Goal: Task Accomplishment & Management: Use online tool/utility

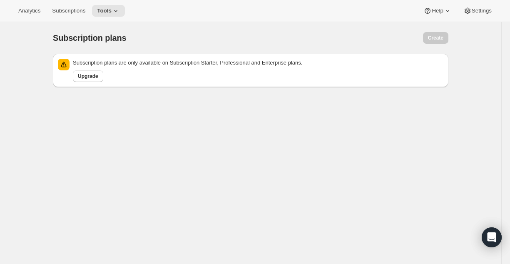
click at [114, 62] on p "Subscription plans are only available on Subscription Starter, Professional and…" at bounding box center [258, 63] width 370 height 8
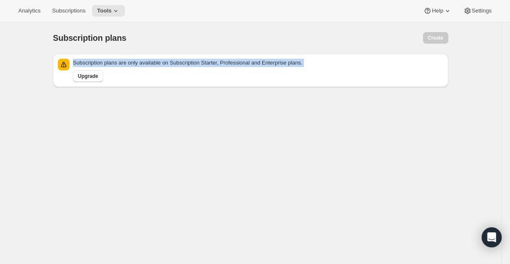
click at [114, 62] on p "Subscription plans are only available on Subscription Starter, Professional and…" at bounding box center [258, 63] width 370 height 8
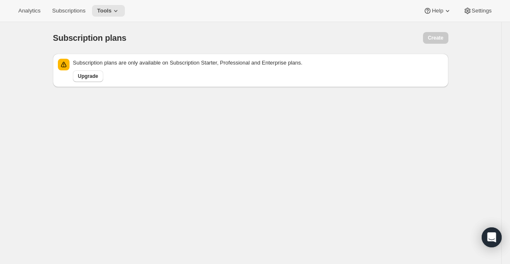
click at [118, 19] on div "Analytics Subscriptions Tools Help Settings" at bounding box center [255, 11] width 510 height 22
click at [118, 18] on div "Analytics Subscriptions Tools Help Settings" at bounding box center [255, 11] width 510 height 22
click at [116, 15] on button "Tools" at bounding box center [108, 11] width 33 height 12
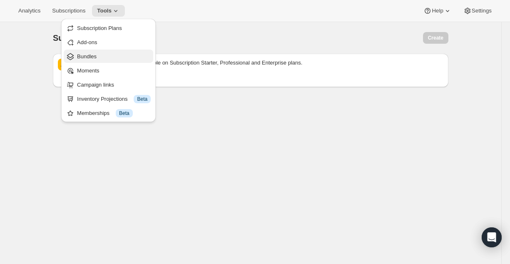
click at [84, 52] on span "Bundles" at bounding box center [114, 56] width 74 height 8
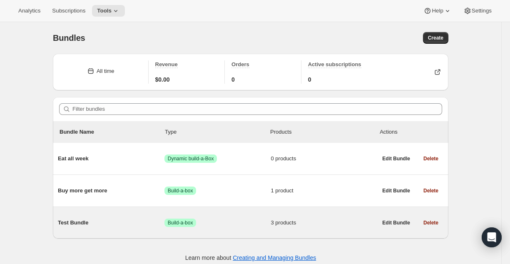
click at [126, 222] on span "Test Bundle" at bounding box center [111, 223] width 107 height 8
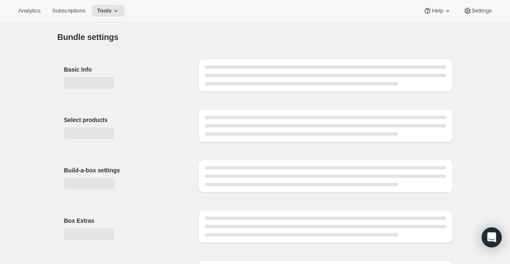
type input "Test Bundle"
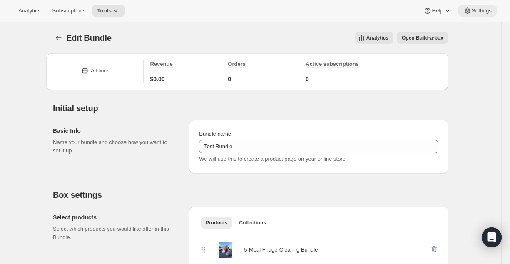
click at [478, 8] on span "Settings" at bounding box center [482, 10] width 20 height 7
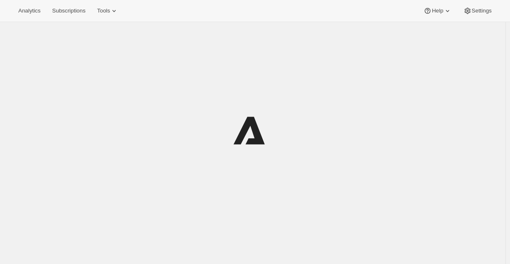
scroll to position [22, 0]
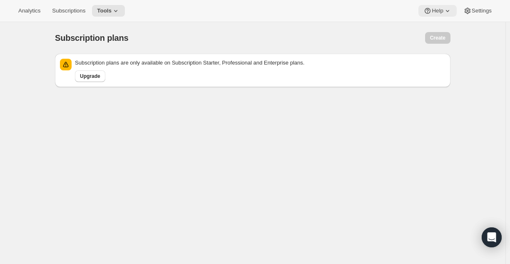
click at [440, 10] on span "Help" at bounding box center [437, 10] width 11 height 7
click at [446, 30] on span "Setup guide" at bounding box center [437, 28] width 29 height 6
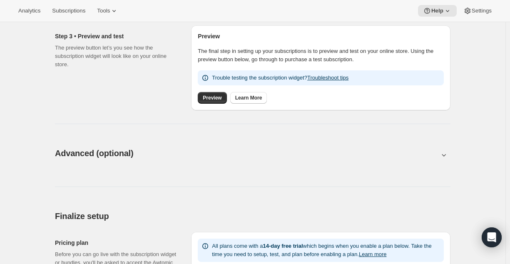
scroll to position [323, 0]
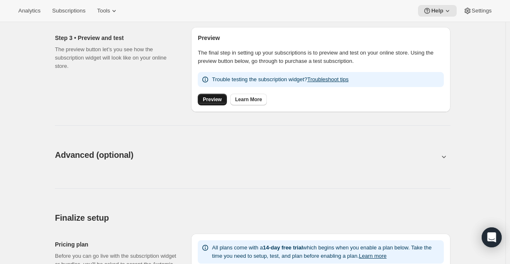
click at [211, 102] on span "Preview" at bounding box center [212, 99] width 19 height 7
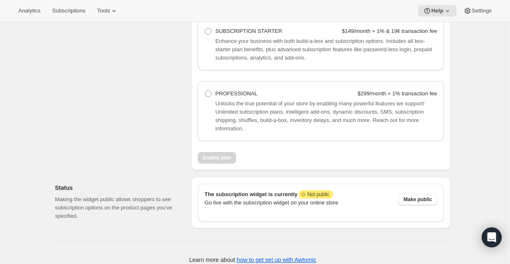
scroll to position [641, 0]
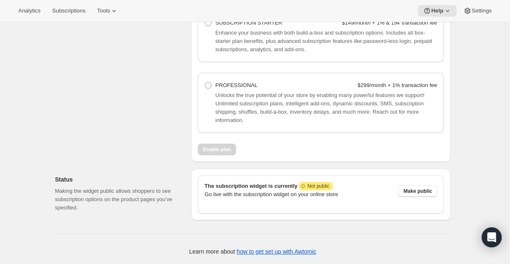
click at [271, 192] on p "Go live with the subscription widget on your online store" at bounding box center [297, 194] width 187 height 8
click at [414, 194] on span "Make public" at bounding box center [417, 191] width 29 height 7
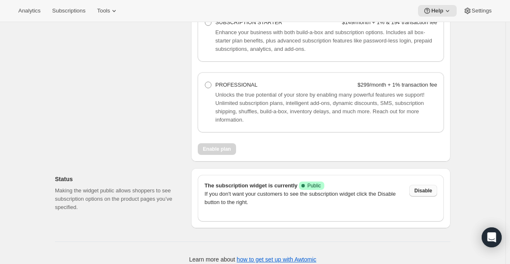
click at [270, 186] on span "The subscription widget is currently Success Complete Public" at bounding box center [264, 185] width 120 height 6
click at [438, 8] on span "Help" at bounding box center [437, 10] width 12 height 7
drag, startPoint x: 107, startPoint y: 12, endPoint x: 107, endPoint y: 17, distance: 4.6
click at [107, 17] on div "Analytics Subscriptions Tools Help Settings" at bounding box center [255, 11] width 510 height 22
drag, startPoint x: 107, startPoint y: 17, endPoint x: 111, endPoint y: 12, distance: 6.2
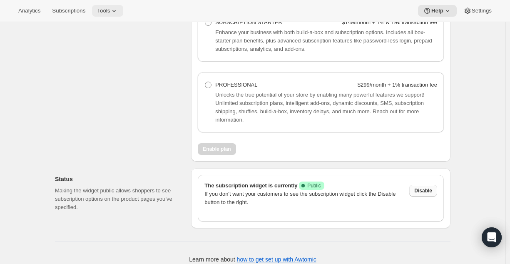
click at [111, 12] on div "Analytics Subscriptions Tools Help Settings" at bounding box center [255, 11] width 510 height 22
click at [112, 15] on button "Tools" at bounding box center [107, 11] width 31 height 12
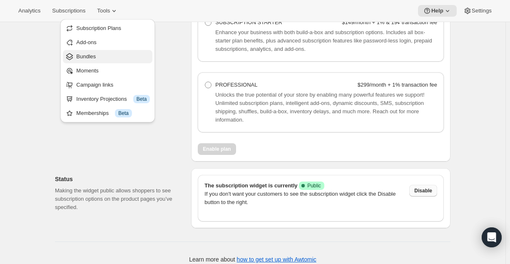
click at [112, 56] on span "Bundles" at bounding box center [113, 56] width 74 height 8
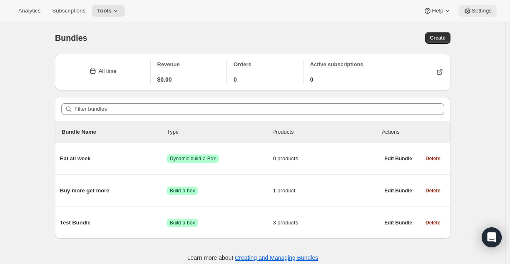
click at [487, 9] on span "Settings" at bounding box center [482, 10] width 20 height 7
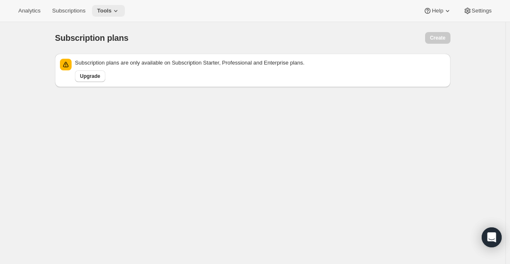
click at [101, 15] on button "Tools" at bounding box center [108, 11] width 33 height 12
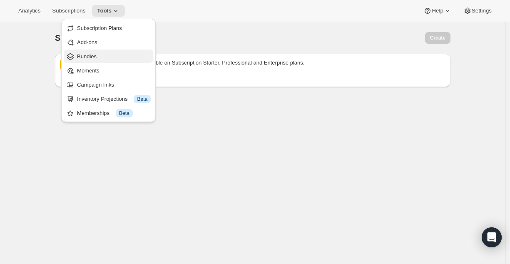
click at [104, 54] on span "Bundles" at bounding box center [114, 56] width 74 height 8
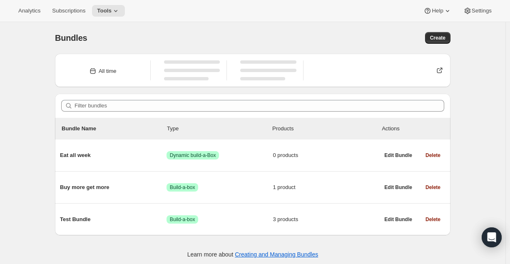
scroll to position [22, 0]
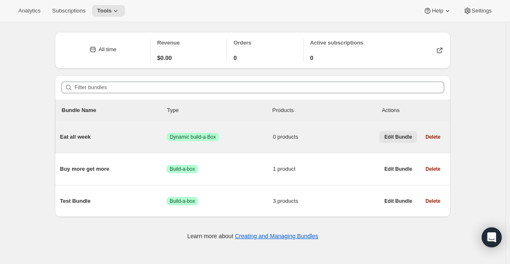
click at [396, 134] on span "Edit Bundle" at bounding box center [398, 137] width 28 height 7
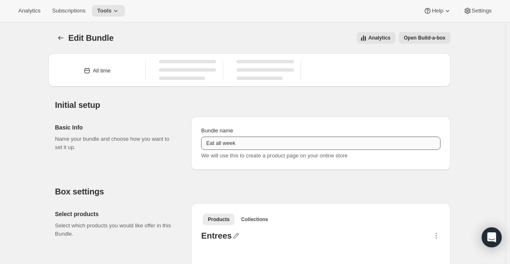
type input "Eat all week"
radio input "true"
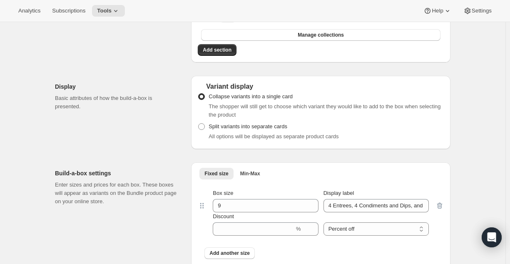
scroll to position [368, 0]
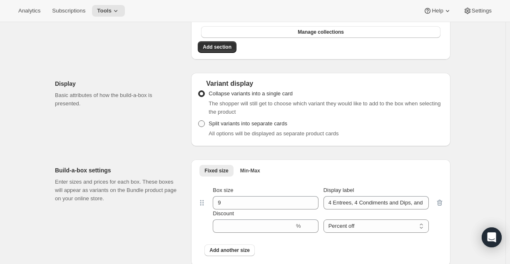
click at [267, 124] on span "Split variants into separate cards" at bounding box center [248, 123] width 79 height 6
click at [199, 121] on input "Split variants into separate cards" at bounding box center [198, 120] width 0 height 0
radio input "true"
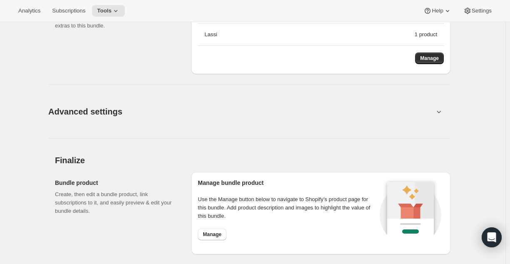
scroll to position [668, 0]
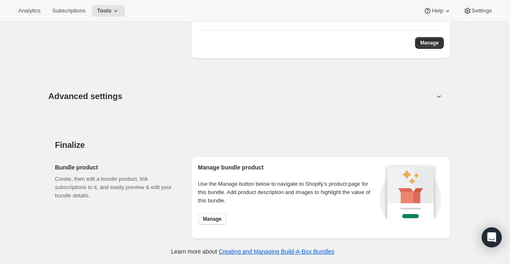
click at [211, 220] on span "Manage" at bounding box center [212, 219] width 19 height 7
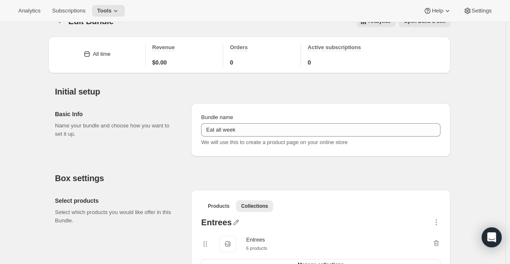
scroll to position [0, 0]
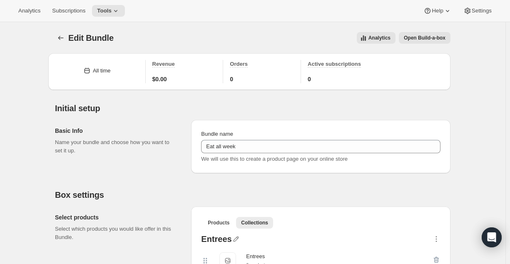
click at [428, 35] on span "Open Build-a-box" at bounding box center [425, 38] width 42 height 7
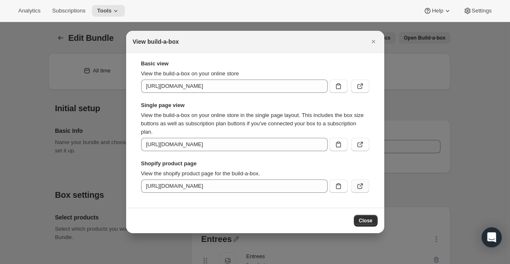
click at [359, 190] on button ":r3m:" at bounding box center [360, 185] width 18 height 13
click at [360, 86] on icon ":r3m:" at bounding box center [360, 86] width 8 height 8
click at [364, 144] on button ":r3m:" at bounding box center [360, 144] width 18 height 13
click at [27, 63] on div at bounding box center [255, 132] width 510 height 264
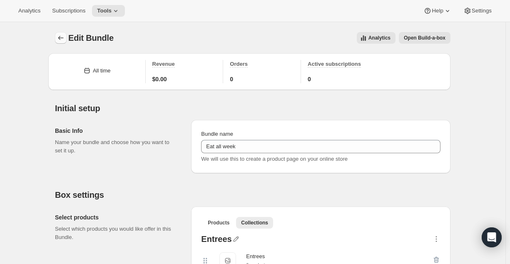
click at [61, 39] on icon "Bundles" at bounding box center [61, 38] width 8 height 8
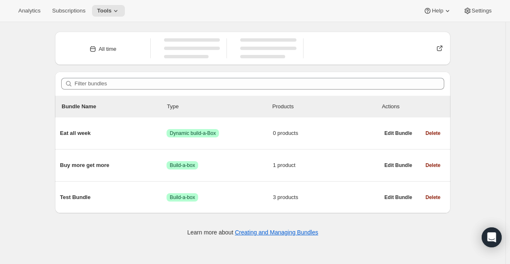
scroll to position [22, 0]
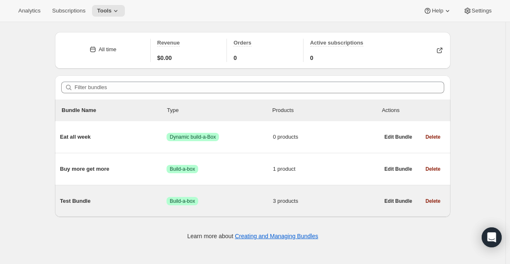
click at [225, 204] on span "Success Build-a-box" at bounding box center [219, 201] width 107 height 8
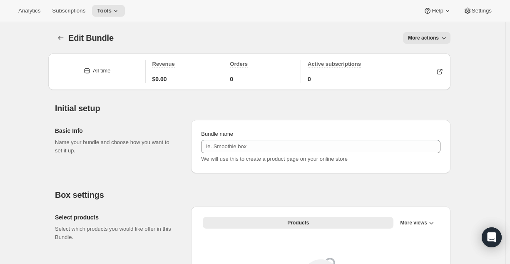
type input "Test Bundle"
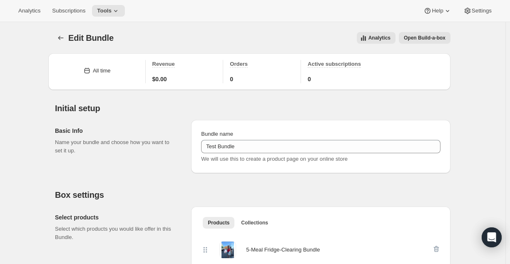
click at [404, 31] on div "Edit Bundle. This page is ready Edit Bundle Analytics Open Build-a-box More act…" at bounding box center [252, 38] width 395 height 32
click at [411, 37] on span "Open Build-a-box" at bounding box center [425, 38] width 42 height 7
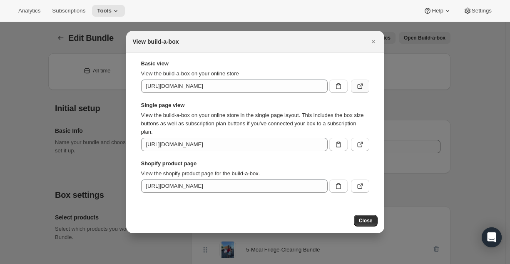
click at [360, 89] on icon ":r6m:" at bounding box center [360, 86] width 8 height 8
click at [358, 146] on icon ":r6m:" at bounding box center [360, 144] width 8 height 8
click at [98, 101] on div at bounding box center [255, 132] width 510 height 264
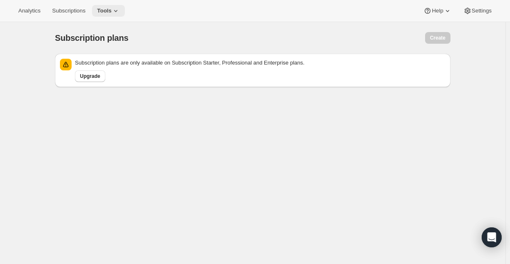
click at [98, 14] on span "Tools" at bounding box center [104, 10] width 15 height 7
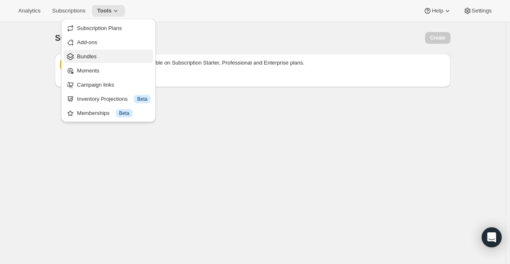
click at [112, 55] on span "Bundles" at bounding box center [114, 56] width 74 height 8
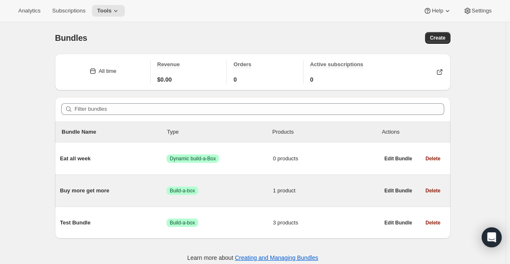
click at [265, 192] on span "Success Build-a-box" at bounding box center [219, 190] width 107 height 8
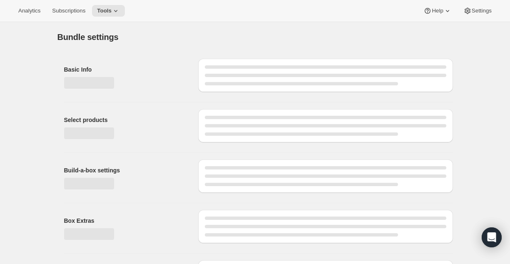
type input "Buy more get more"
radio input "true"
checkbox input "true"
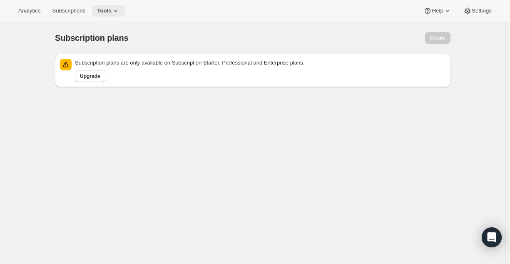
click at [107, 6] on button "Tools" at bounding box center [108, 11] width 33 height 12
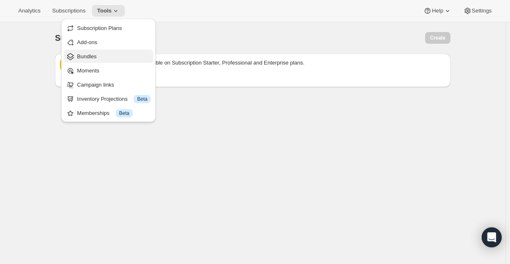
click at [110, 57] on span "Bundles" at bounding box center [114, 56] width 74 height 8
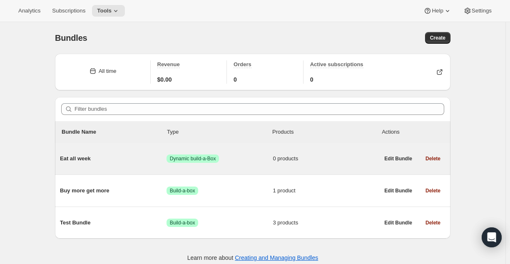
click at [333, 155] on span "0 products" at bounding box center [326, 158] width 107 height 8
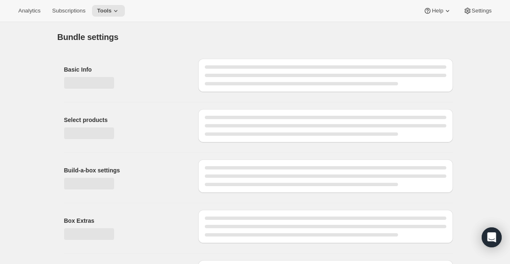
type input "Eat all week"
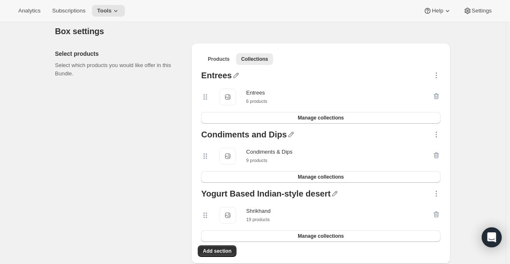
scroll to position [165, 0]
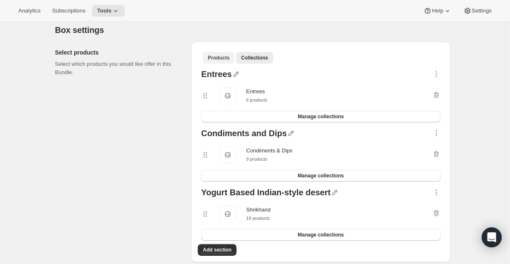
click at [218, 62] on button "Products" at bounding box center [219, 58] width 32 height 12
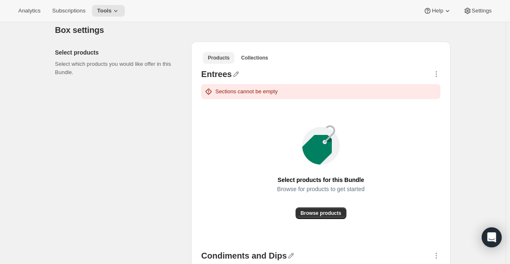
scroll to position [0, 0]
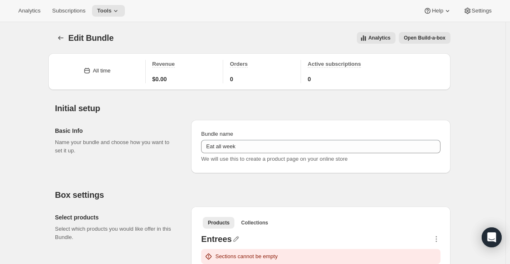
click at [433, 38] on span "Open Build-a-box" at bounding box center [425, 38] width 42 height 7
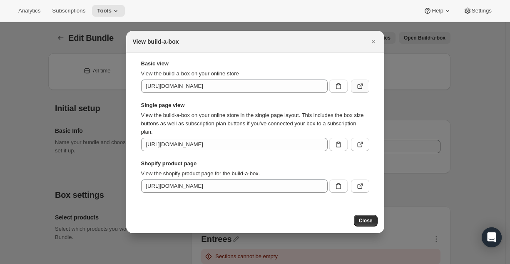
click at [357, 87] on icon ":rdh:" at bounding box center [360, 86] width 8 height 8
click at [85, 57] on div at bounding box center [255, 132] width 510 height 264
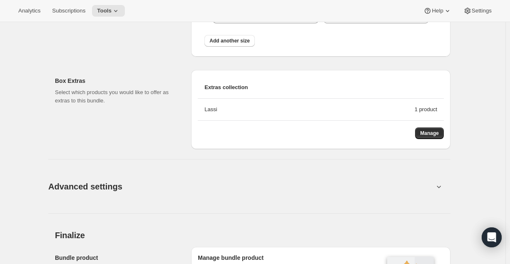
scroll to position [952, 0]
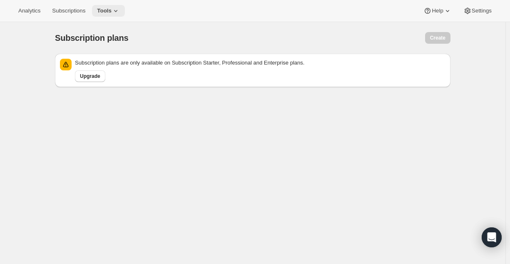
click at [109, 12] on span "Tools" at bounding box center [104, 10] width 15 height 7
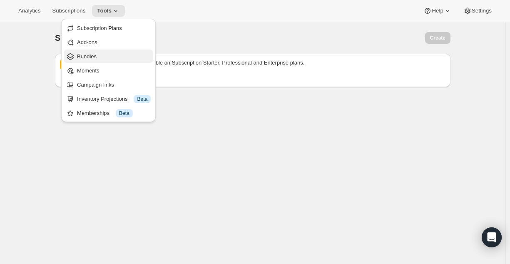
click at [112, 59] on span "Bundles" at bounding box center [114, 56] width 74 height 8
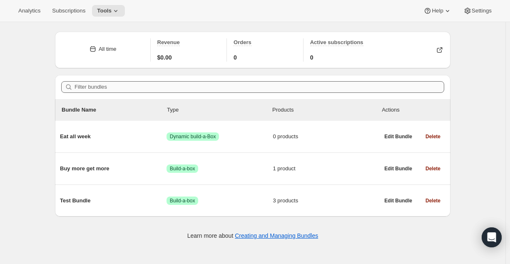
scroll to position [22, 0]
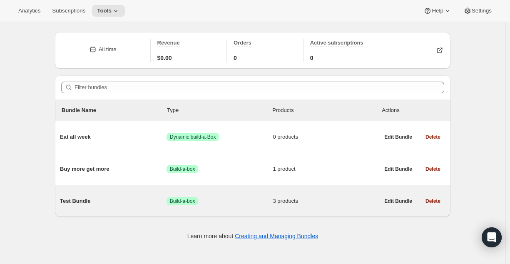
click at [261, 199] on span "Success Build-a-box" at bounding box center [219, 201] width 107 height 8
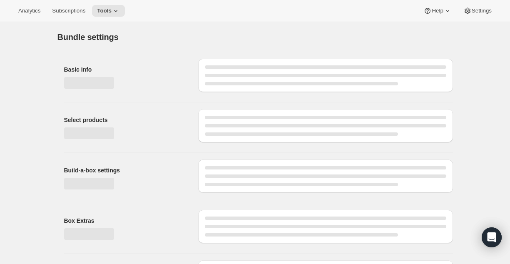
type input "Test Bundle"
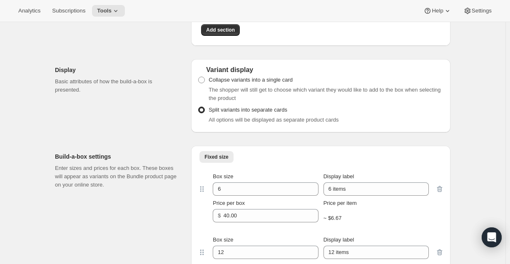
scroll to position [333, 0]
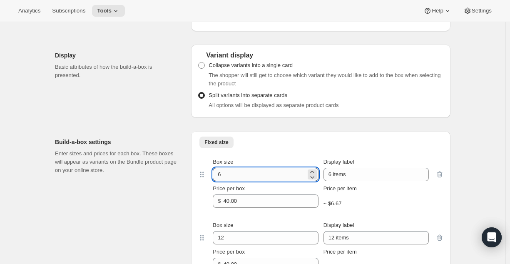
click at [241, 174] on input "6" at bounding box center [259, 174] width 93 height 13
type input "6"
click at [300, 142] on ul "Fixed size More views" at bounding box center [321, 142] width 246 height 12
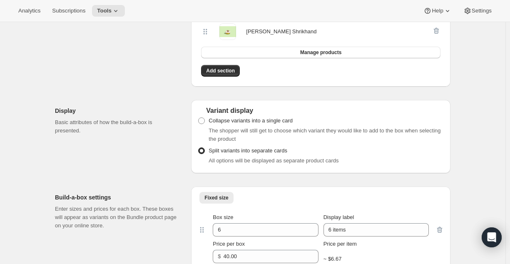
scroll to position [276, 0]
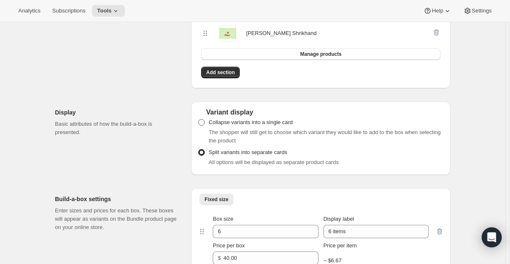
click at [204, 125] on span at bounding box center [201, 122] width 7 height 7
click at [199, 119] on input "Collapse variants into a single card" at bounding box center [198, 119] width 0 height 0
radio input "true"
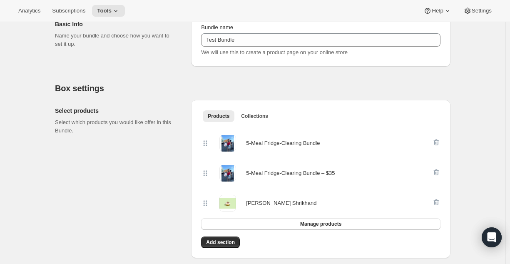
scroll to position [0, 0]
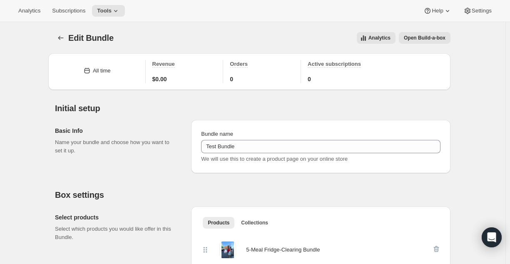
click at [422, 42] on button "Open Build-a-box" at bounding box center [425, 38] width 52 height 12
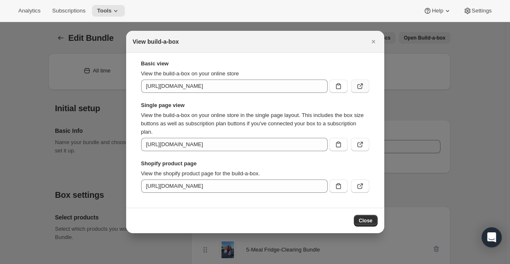
click at [354, 85] on button ":rh7:" at bounding box center [360, 85] width 18 height 13
click at [98, 105] on div at bounding box center [255, 132] width 510 height 264
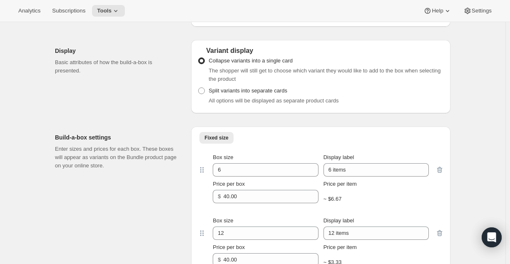
scroll to position [335, 0]
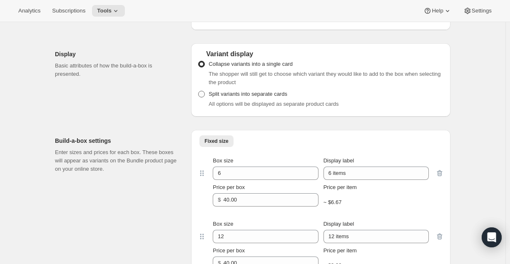
click at [204, 92] on span at bounding box center [201, 94] width 7 height 7
click at [199, 91] on input "Split variants into separate cards" at bounding box center [198, 91] width 0 height 0
radio input "true"
click at [205, 62] on span at bounding box center [201, 64] width 7 height 7
click at [199, 61] on input "Collapse variants into a single card" at bounding box center [198, 61] width 0 height 0
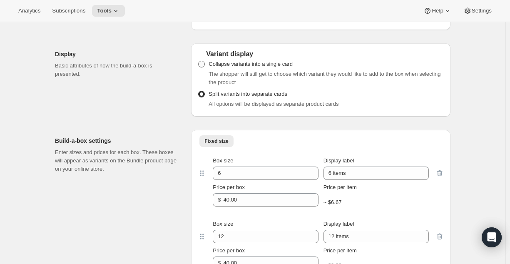
radio input "true"
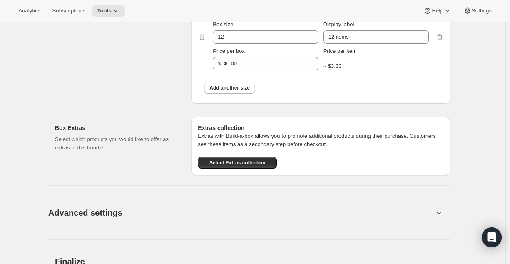
scroll to position [651, 0]
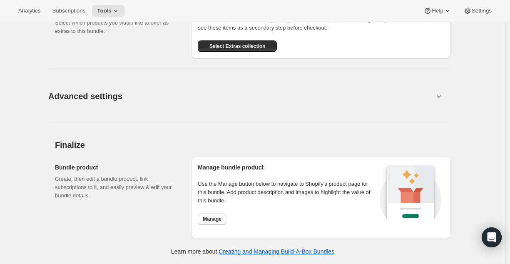
click at [218, 222] on button "Manage" at bounding box center [212, 219] width 29 height 12
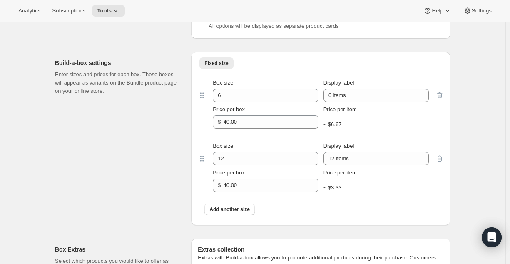
scroll to position [418, 0]
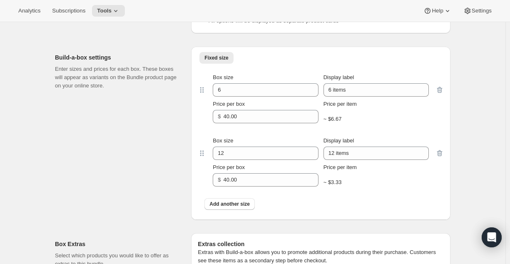
click at [246, 196] on div "Add another size" at bounding box center [321, 204] width 246 height 22
click at [246, 202] on span "Add another size" at bounding box center [229, 204] width 40 height 7
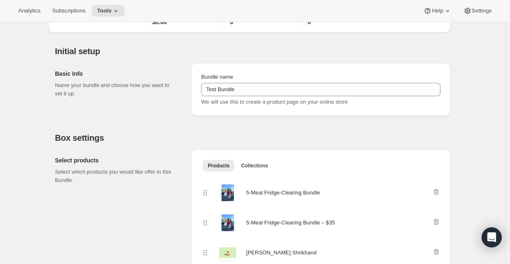
scroll to position [0, 0]
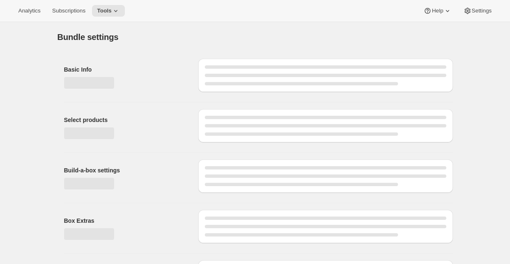
type input "Test Bundle"
radio input "true"
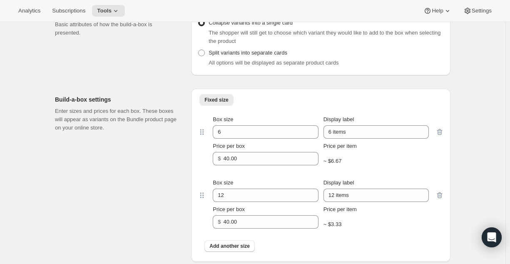
scroll to position [377, 0]
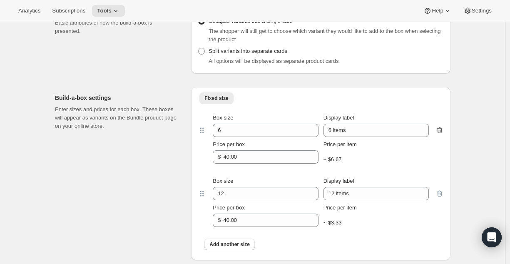
click at [443, 134] on div at bounding box center [439, 139] width 8 height 50
click at [443, 134] on icon "button" at bounding box center [439, 130] width 8 height 8
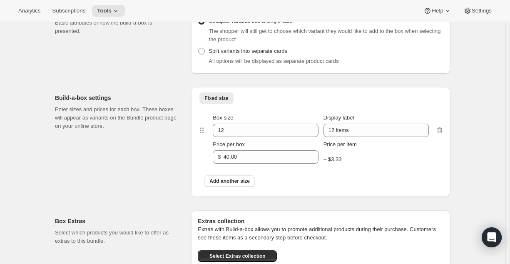
click at [443, 134] on div at bounding box center [439, 139] width 8 height 50
click at [440, 129] on div at bounding box center [439, 139] width 8 height 50
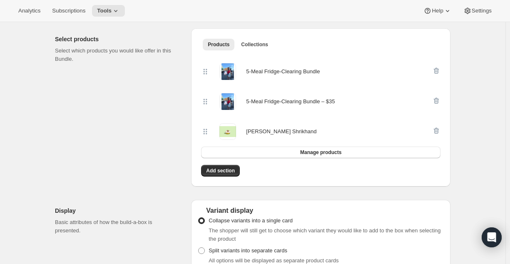
scroll to position [183, 0]
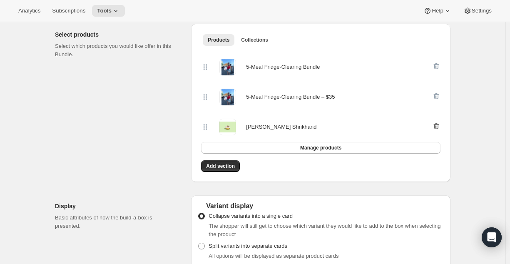
click at [435, 124] on icon "button" at bounding box center [436, 126] width 8 height 8
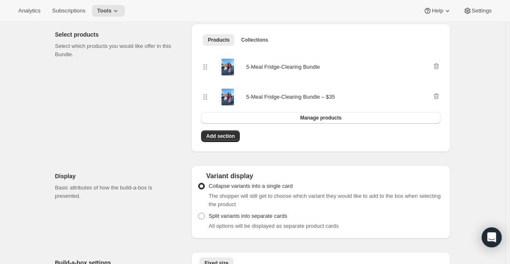
click at [308, 67] on div "5-Meal Fridge-Clearing Bundle" at bounding box center [283, 67] width 74 height 8
copy div "5-Meal Fridge-Clearing Bundle"
click at [437, 63] on icon "button" at bounding box center [436, 66] width 8 height 8
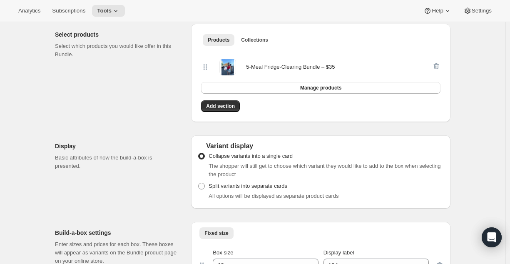
click at [437, 63] on div at bounding box center [436, 67] width 8 height 17
click at [438, 66] on div at bounding box center [436, 67] width 8 height 17
click at [305, 87] on span "Manage products" at bounding box center [320, 87] width 41 height 7
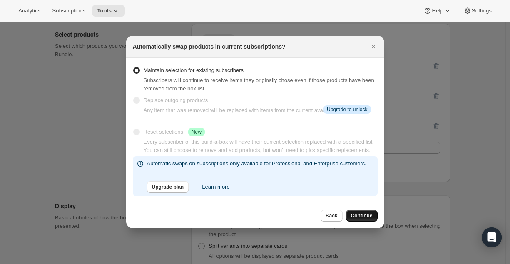
click at [355, 215] on span "Continue" at bounding box center [362, 215] width 22 height 7
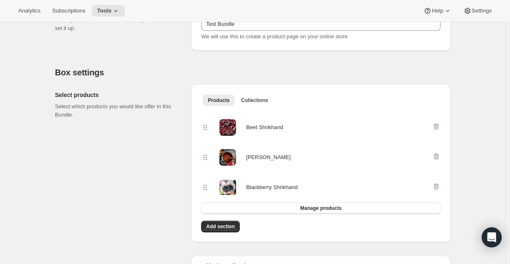
scroll to position [0, 0]
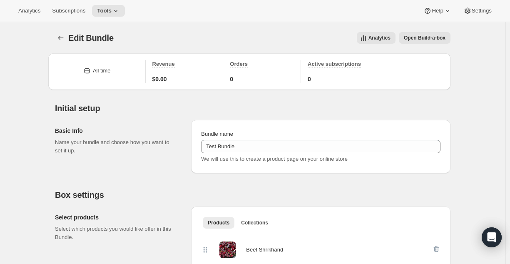
click at [437, 45] on div "Edit Bundle. This page is ready Edit Bundle Analytics Open Build-a-box More act…" at bounding box center [252, 38] width 395 height 32
drag, startPoint x: 437, startPoint y: 45, endPoint x: 442, endPoint y: 37, distance: 9.0
click at [442, 37] on div "Edit Bundle. This page is ready Edit Bundle Analytics Open Build-a-box More act…" at bounding box center [252, 38] width 395 height 32
click at [442, 37] on span "Open Build-a-box" at bounding box center [425, 38] width 42 height 7
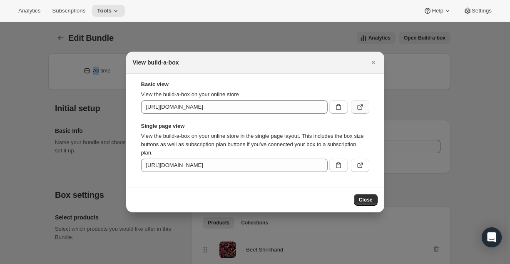
click at [360, 107] on icon ":r2f:" at bounding box center [360, 107] width 8 height 8
click at [373, 59] on icon "Close" at bounding box center [373, 62] width 8 height 8
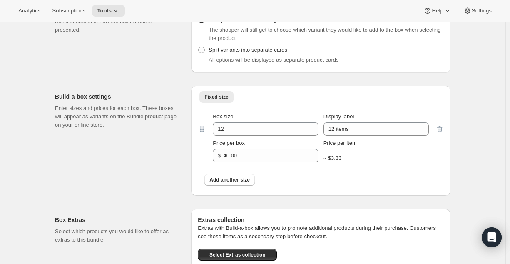
scroll to position [385, 0]
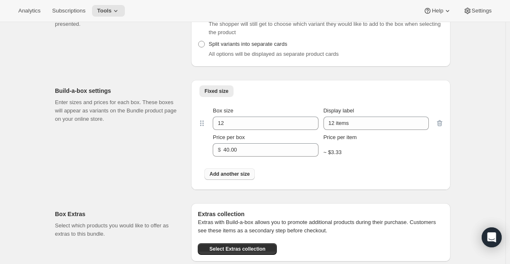
click at [249, 179] on button "Add another size" at bounding box center [229, 174] width 50 height 12
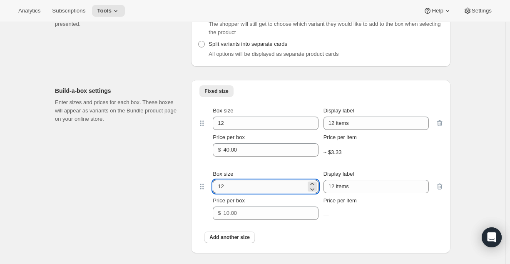
click at [241, 187] on input "12" at bounding box center [259, 186] width 93 height 13
type input "0"
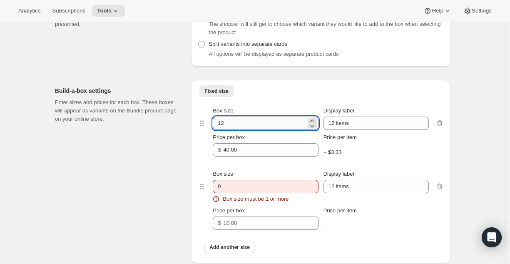
click at [251, 124] on input "12" at bounding box center [259, 123] width 93 height 13
type input "2"
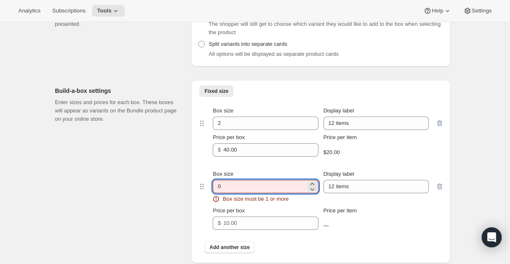
click at [235, 183] on input "0" at bounding box center [259, 186] width 93 height 13
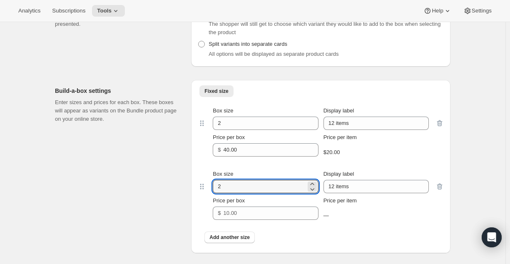
type input "2"
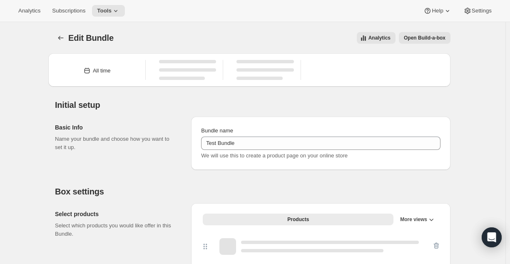
type input "Test Bundle"
radio input "true"
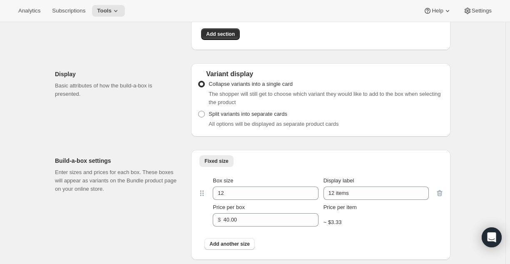
scroll to position [325, 0]
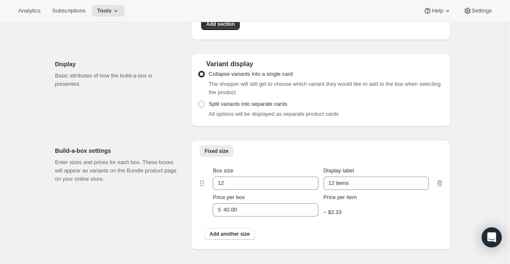
click at [244, 240] on div "Add another size" at bounding box center [321, 234] width 246 height 22
drag, startPoint x: 244, startPoint y: 240, endPoint x: 249, endPoint y: 231, distance: 10.4
click at [249, 231] on div "Add another size" at bounding box center [321, 234] width 246 height 22
click at [249, 231] on span "Add another size" at bounding box center [229, 234] width 40 height 7
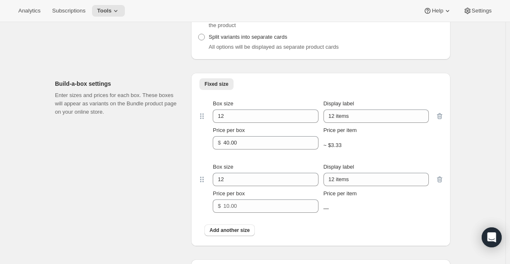
scroll to position [385, 0]
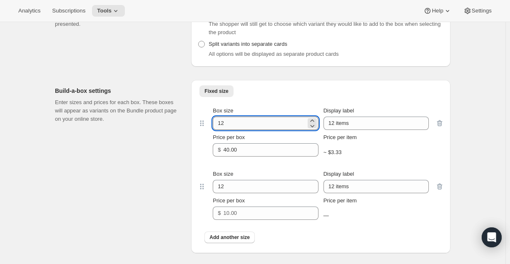
click at [240, 122] on input "12" at bounding box center [259, 123] width 93 height 13
type input "5"
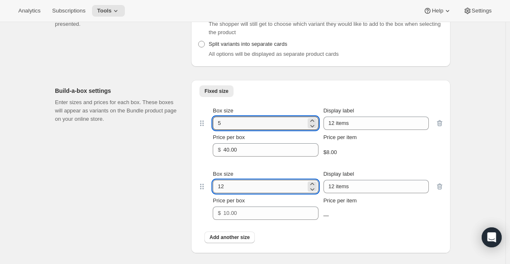
click at [228, 189] on input "12" at bounding box center [259, 186] width 93 height 13
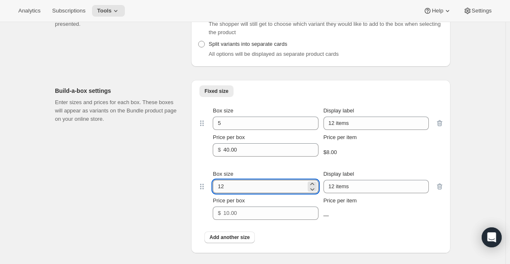
click at [228, 189] on input "12" at bounding box center [259, 186] width 93 height 13
type input "5"
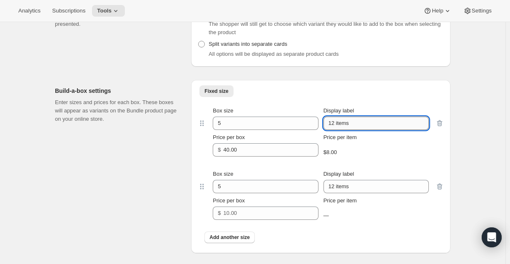
click at [343, 120] on input "12 items" at bounding box center [375, 123] width 105 height 13
click at [334, 122] on input "12 items" at bounding box center [375, 123] width 105 height 13
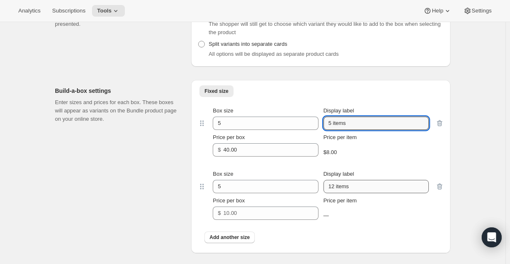
type input "5 items"
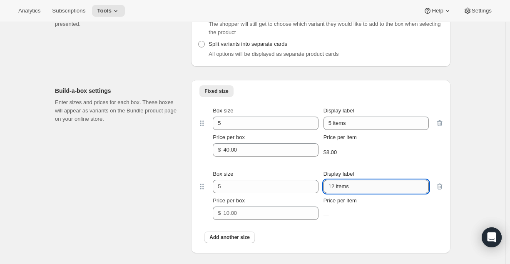
click at [333, 187] on input "12 items" at bounding box center [375, 186] width 105 height 13
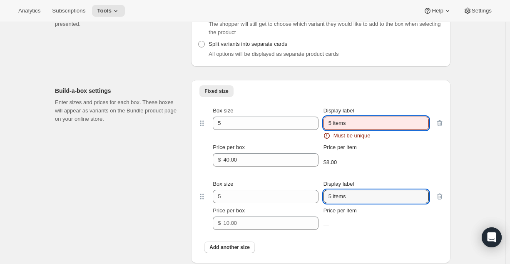
click at [352, 122] on input "5 items" at bounding box center [375, 123] width 105 height 13
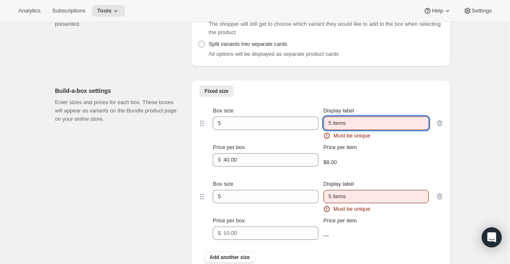
click at [334, 126] on input "5 items" at bounding box center [375, 123] width 105 height 13
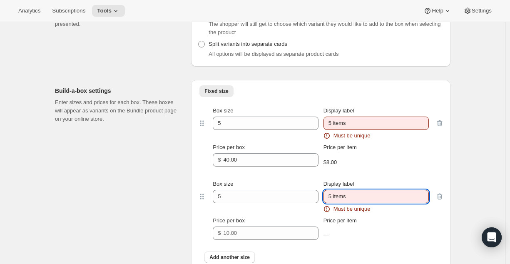
click at [332, 194] on input "5 items" at bounding box center [375, 196] width 105 height 13
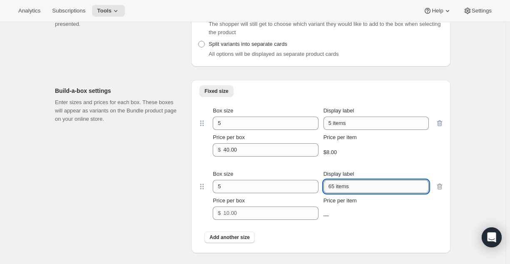
click at [335, 187] on input "65 items" at bounding box center [375, 186] width 105 height 13
type input "6 items"
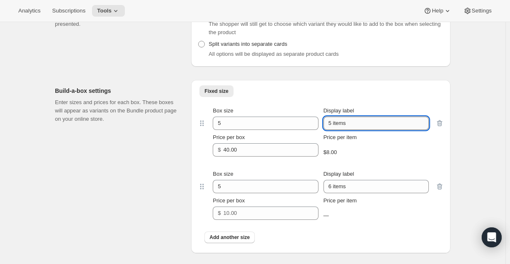
click at [332, 120] on input "5 items" at bounding box center [375, 123] width 105 height 13
type input "7 items"
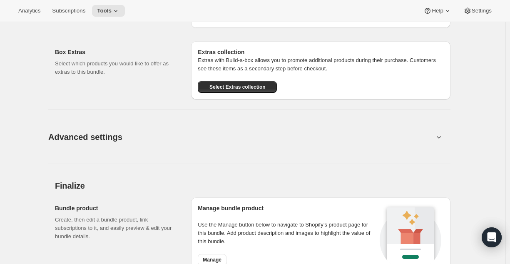
scroll to position [651, 0]
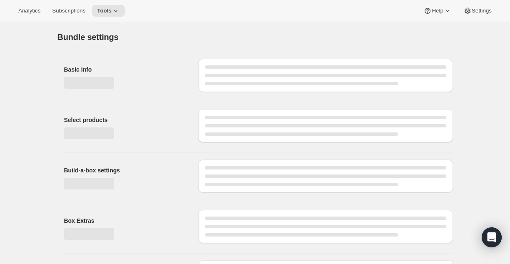
type input "Test Bundle"
radio input "true"
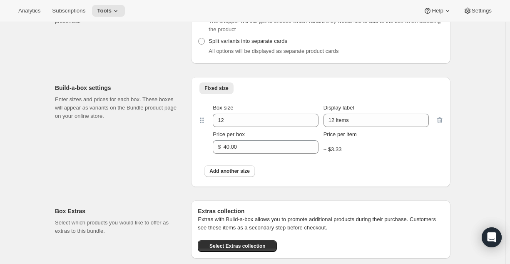
scroll to position [389, 0]
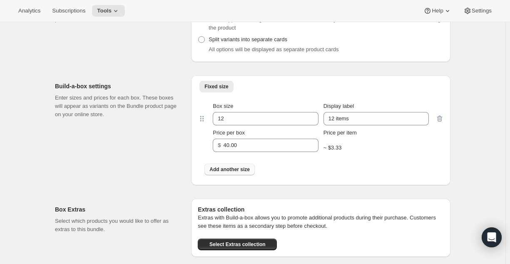
click at [245, 165] on button "Add another size" at bounding box center [229, 170] width 50 height 12
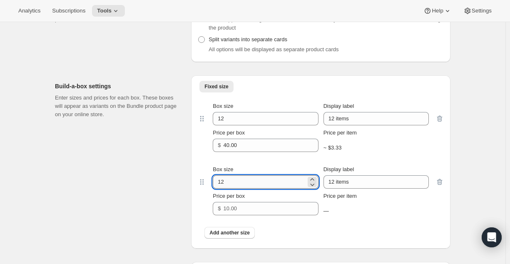
click at [241, 180] on input "12" at bounding box center [259, 181] width 93 height 13
type input "5"
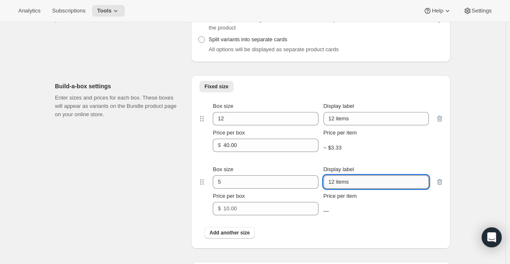
click at [333, 180] on input "12 items" at bounding box center [375, 181] width 105 height 13
type input "5 items"
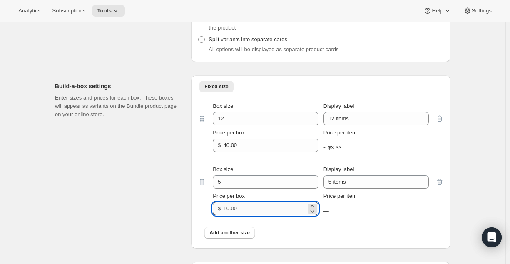
click at [237, 207] on input "Price per box" at bounding box center [265, 208] width 82 height 13
type input "12"
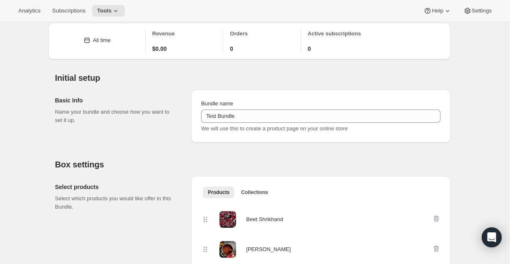
scroll to position [0, 0]
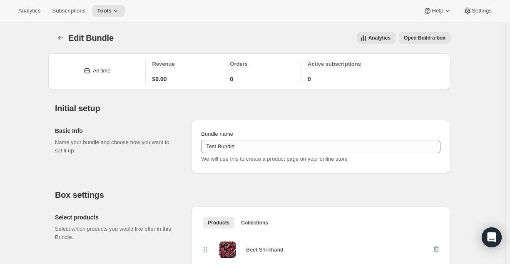
drag, startPoint x: 435, startPoint y: 27, endPoint x: 427, endPoint y: 34, distance: 10.7
click at [427, 34] on div "Edit Bundle. This page is ready Edit Bundle Analytics Open Build-a-box More act…" at bounding box center [252, 38] width 395 height 32
click at [427, 34] on button "Open Build-a-box" at bounding box center [425, 38] width 52 height 12
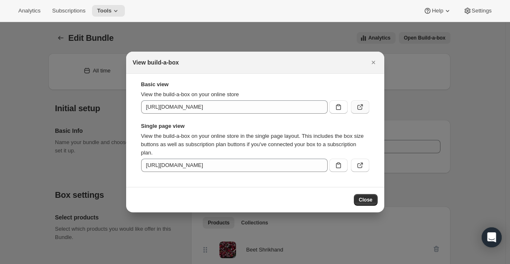
click at [361, 109] on icon ":r24:" at bounding box center [359, 107] width 5 height 5
click at [353, 166] on button ":r24:" at bounding box center [360, 165] width 18 height 13
click at [376, 60] on icon "Close" at bounding box center [373, 62] width 8 height 8
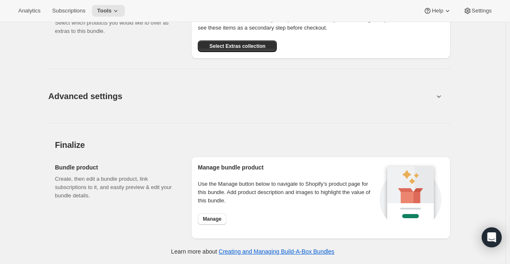
scroll to position [620, 0]
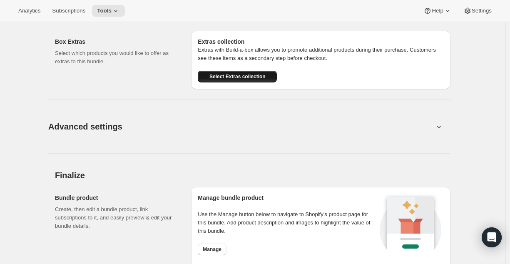
click at [263, 78] on span "Select Extras collection" at bounding box center [237, 76] width 56 height 7
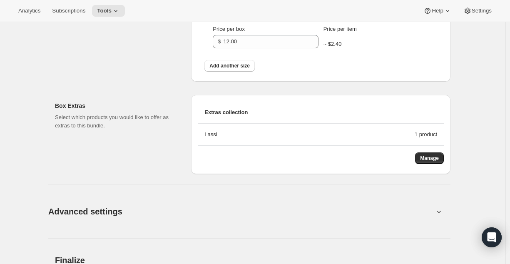
scroll to position [560, 0]
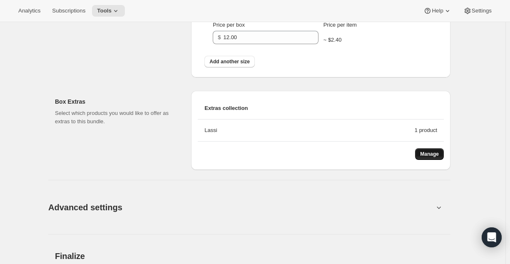
click at [435, 158] on button "Manage" at bounding box center [429, 154] width 29 height 12
click at [44, 12] on button "Analytics" at bounding box center [29, 11] width 32 height 12
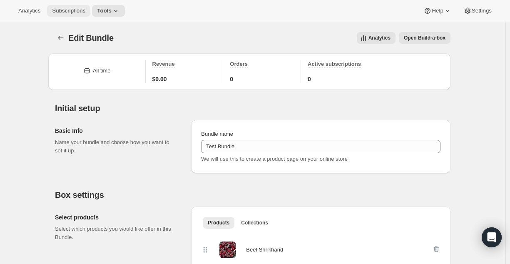
click at [62, 12] on span "Subscriptions" at bounding box center [68, 10] width 33 height 7
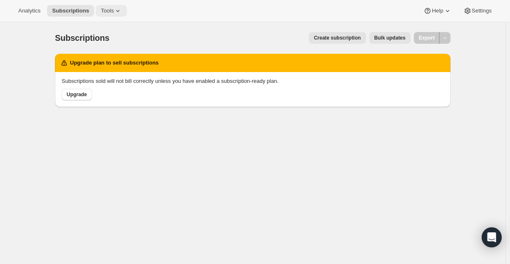
click at [111, 9] on span "Tools" at bounding box center [107, 10] width 13 height 7
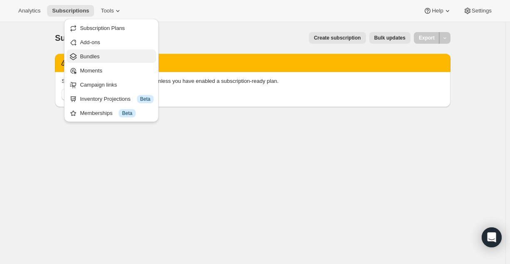
click at [105, 57] on span "Bundles" at bounding box center [117, 56] width 74 height 8
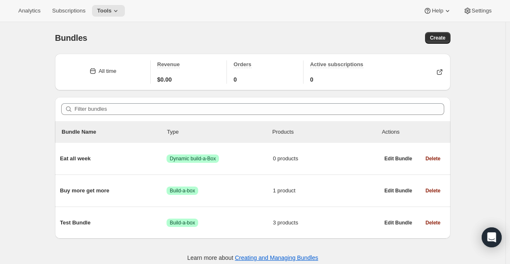
scroll to position [22, 0]
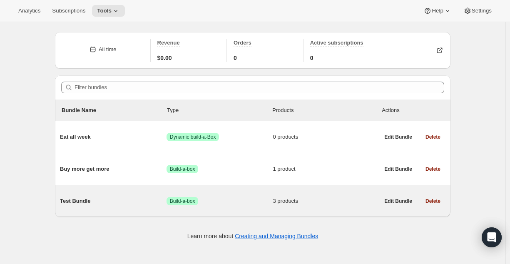
click at [260, 201] on span "Success Build-a-box" at bounding box center [219, 201] width 107 height 8
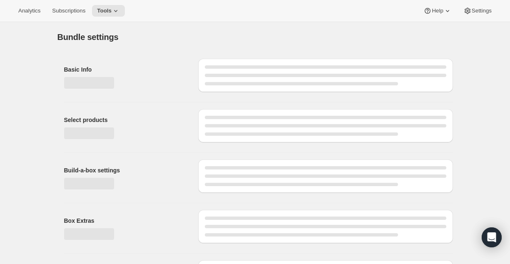
type input "Test Bundle"
radio input "true"
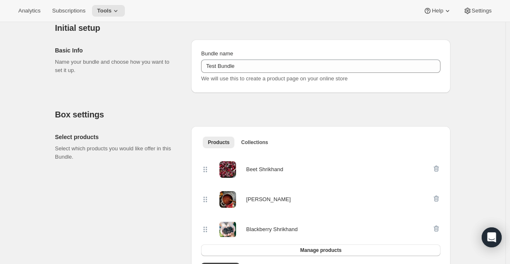
scroll to position [82, 0]
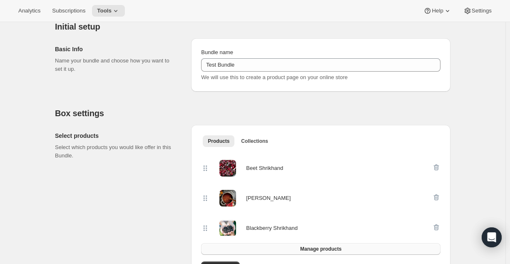
click at [360, 249] on button "Manage products" at bounding box center [320, 249] width 239 height 12
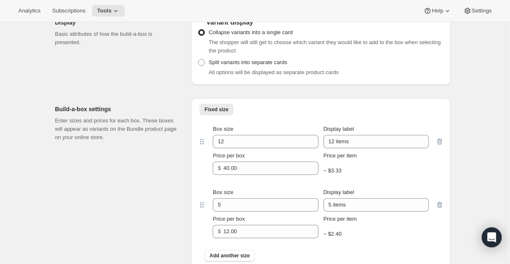
scroll to position [458, 0]
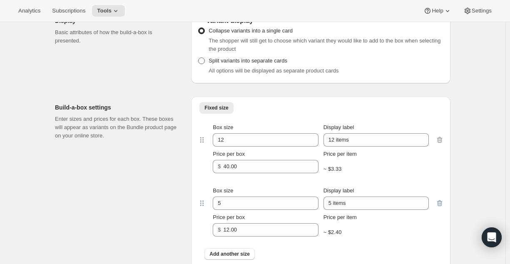
click at [228, 60] on span "Split variants into separate cards" at bounding box center [248, 60] width 79 height 6
click at [199, 58] on input "Split variants into separate cards" at bounding box center [198, 57] width 0 height 0
radio input "true"
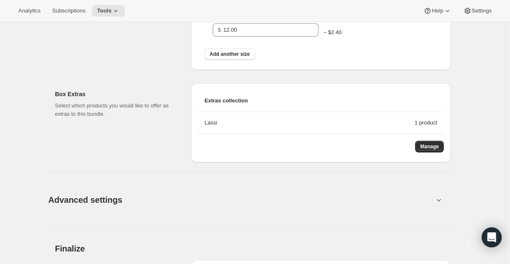
scroll to position [653, 0]
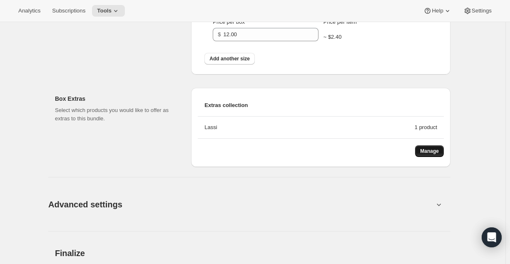
click at [422, 152] on span "Manage" at bounding box center [429, 151] width 19 height 7
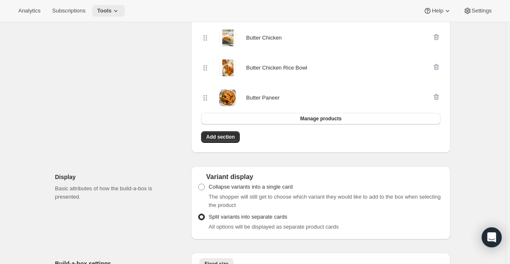
scroll to position [299, 0]
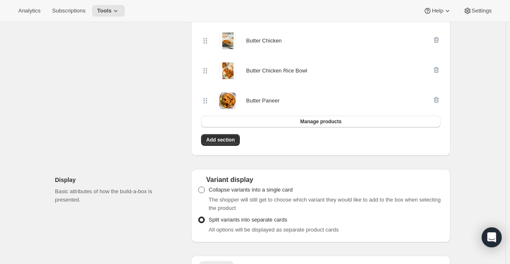
click at [205, 193] on span at bounding box center [201, 189] width 7 height 7
click at [199, 187] on input "Collapse variants into a single card" at bounding box center [198, 186] width 0 height 0
radio input "true"
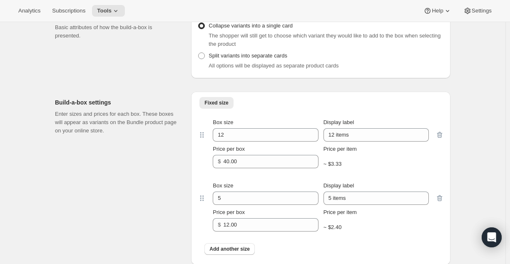
scroll to position [530, 0]
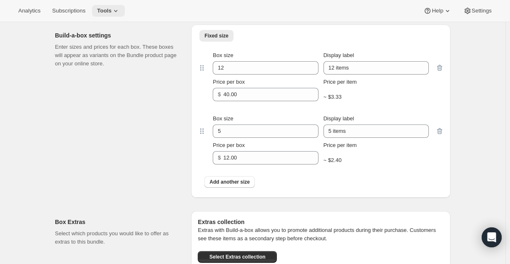
click at [110, 12] on span "Tools" at bounding box center [104, 10] width 15 height 7
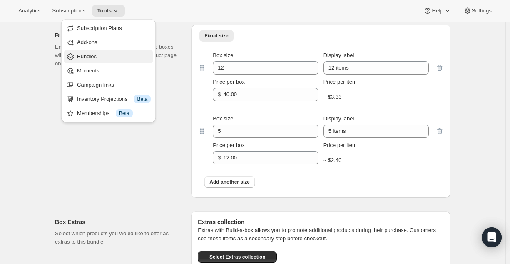
click at [107, 55] on span "Bundles" at bounding box center [114, 56] width 74 height 8
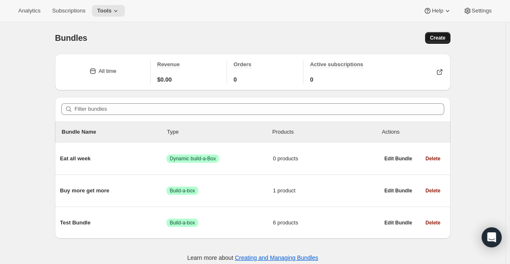
click at [439, 40] on span "Create" at bounding box center [437, 38] width 15 height 7
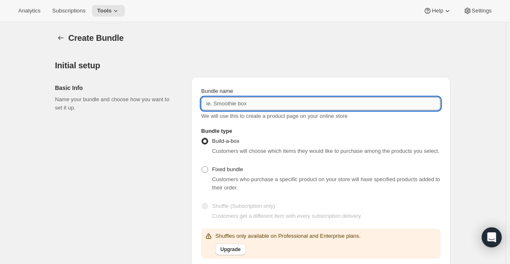
click at [276, 102] on input "Bundle name" at bounding box center [320, 103] width 239 height 13
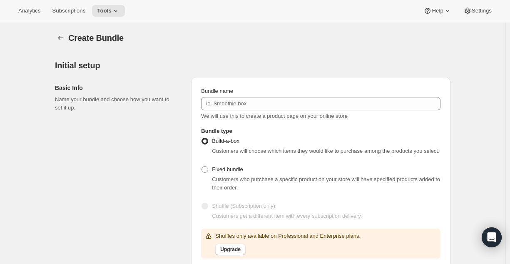
click at [213, 154] on div "Customers will choose which items they would like to purchase among the product…" at bounding box center [320, 151] width 239 height 8
click at [213, 172] on label "Fixed bundle" at bounding box center [222, 170] width 42 height 12
click at [202, 166] on input "Fixed bundle" at bounding box center [201, 166] width 0 height 0
radio input "true"
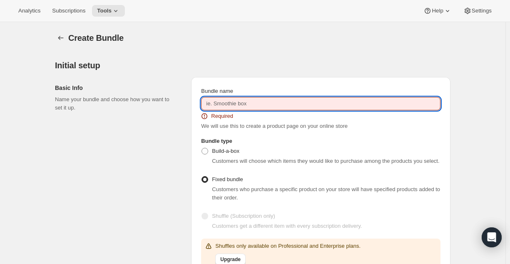
click at [233, 100] on input "Bundle name" at bounding box center [320, 103] width 239 height 13
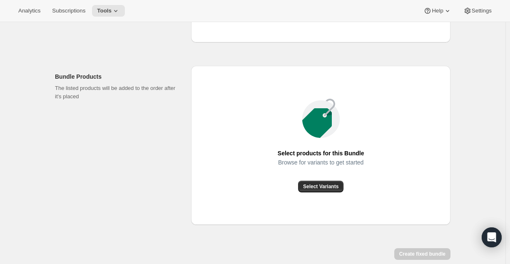
scroll to position [383, 0]
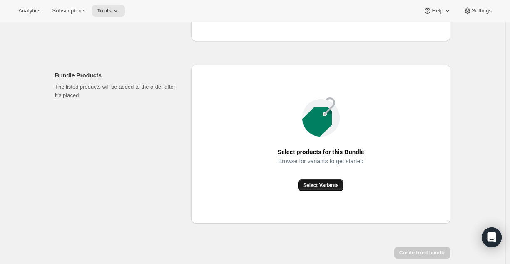
type input "Test 2"
click at [321, 180] on button "Select Variants" at bounding box center [320, 185] width 45 height 12
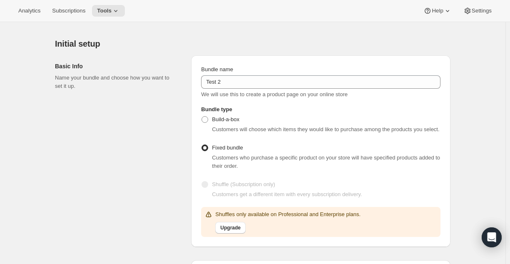
scroll to position [25, 0]
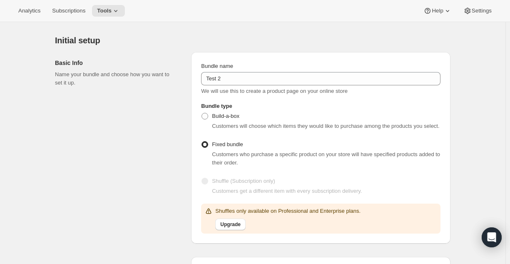
click at [305, 120] on div "Build-a-box Customers will choose which items they would like to purchase among…" at bounding box center [320, 120] width 239 height 20
click at [234, 120] on label "Build-a-box" at bounding box center [220, 116] width 38 height 12
click at [202, 113] on input "Build-a-box" at bounding box center [201, 113] width 0 height 0
radio input "true"
click at [234, 120] on label "Build-a-box" at bounding box center [220, 116] width 38 height 12
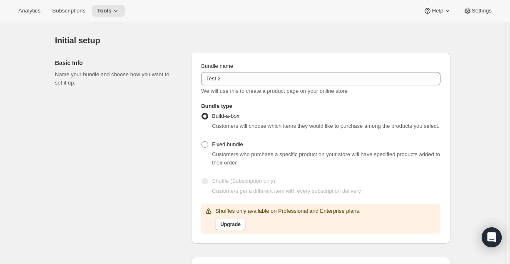
click at [202, 113] on input "Build-a-box" at bounding box center [201, 113] width 0 height 0
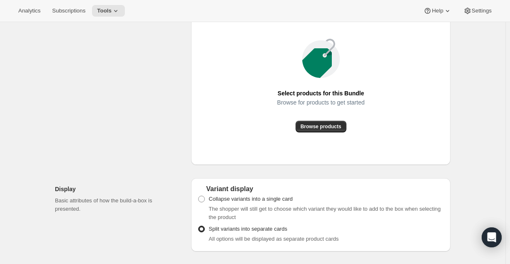
scroll to position [976, 0]
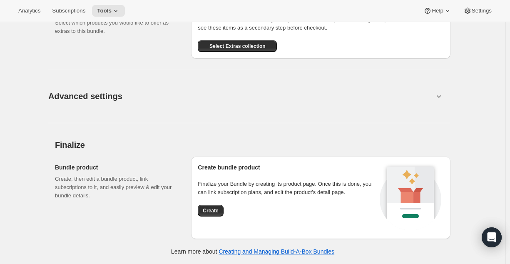
click at [220, 203] on div "Create bundle product Finalize your Bundle by creating its product page. Once t…" at bounding box center [287, 197] width 179 height 69
click at [220, 207] on button "Create" at bounding box center [210, 211] width 25 height 12
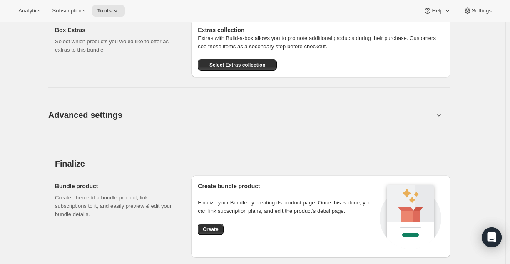
scroll to position [996, 0]
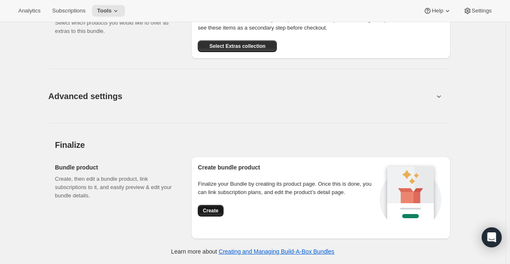
click at [221, 211] on button "Create" at bounding box center [210, 211] width 25 height 12
click at [217, 216] on div "Create bundle product Finalize your Bundle by creating its product page. Once t…" at bounding box center [287, 197] width 179 height 69
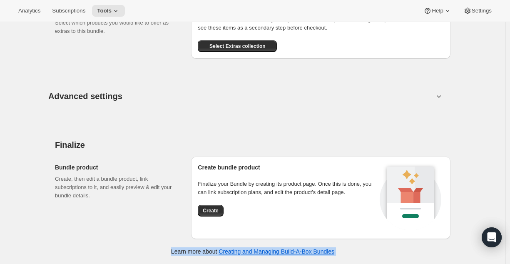
click at [217, 216] on div "Create bundle product Finalize your Bundle by creating its product page. Once t…" at bounding box center [287, 197] width 179 height 69
click at [218, 212] on span "Create" at bounding box center [210, 210] width 15 height 7
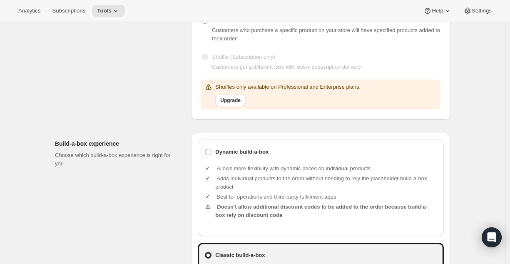
scroll to position [0, 0]
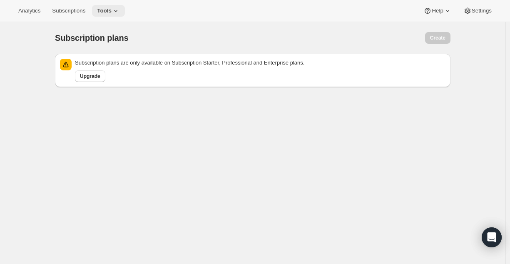
click at [99, 8] on span "Tools" at bounding box center [104, 10] width 15 height 7
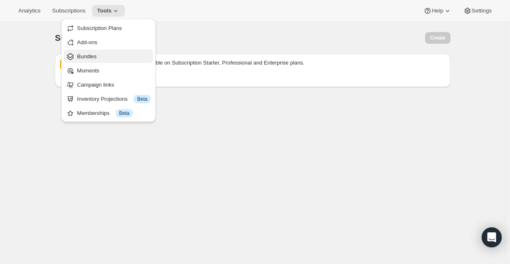
click at [110, 55] on span "Bundles" at bounding box center [114, 56] width 74 height 8
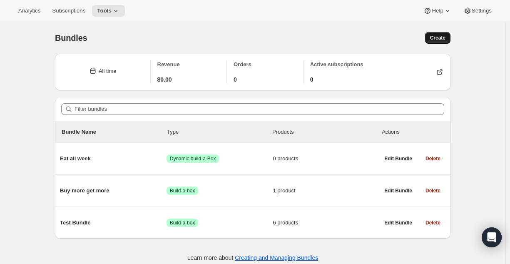
click at [432, 35] on span "Create" at bounding box center [437, 38] width 15 height 7
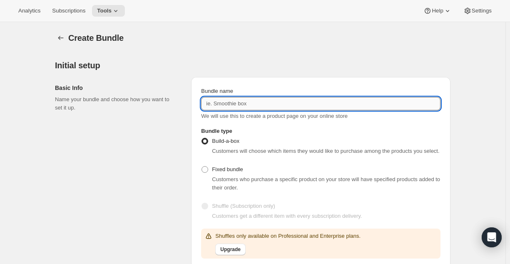
click at [251, 104] on input "Bundle name" at bounding box center [320, 103] width 239 height 13
type input "Test 2"
click at [266, 76] on div "Basic Info Name your bundle and choose how you want to set it up. Bundle name T…" at bounding box center [252, 169] width 395 height 198
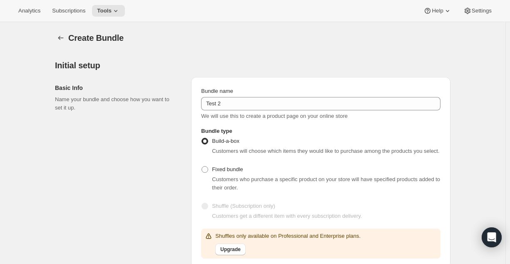
click at [224, 168] on span "Fixed bundle" at bounding box center [227, 169] width 31 height 6
click at [202, 166] on input "Fixed bundle" at bounding box center [201, 166] width 0 height 0
radio input "true"
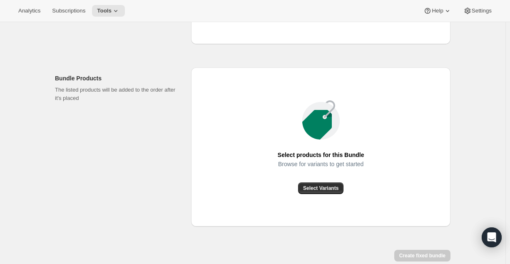
scroll to position [385, 0]
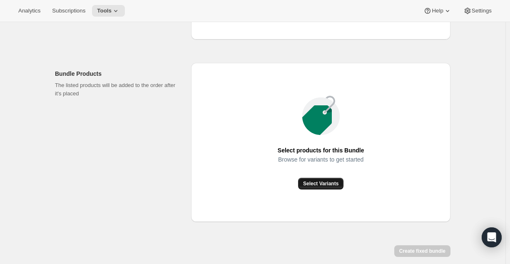
click at [315, 184] on span "Select Variants" at bounding box center [320, 183] width 35 height 7
click at [339, 190] on div "Select products for this Bundle Browse for variants to get started Select Varia…" at bounding box center [320, 142] width 259 height 159
click at [337, 182] on span "Select Variants" at bounding box center [320, 183] width 35 height 7
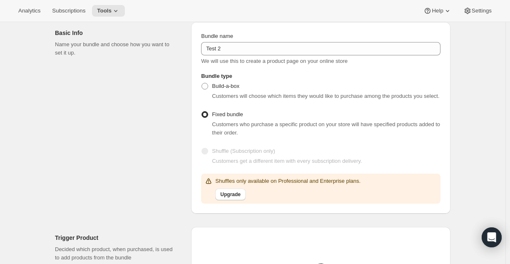
scroll to position [0, 0]
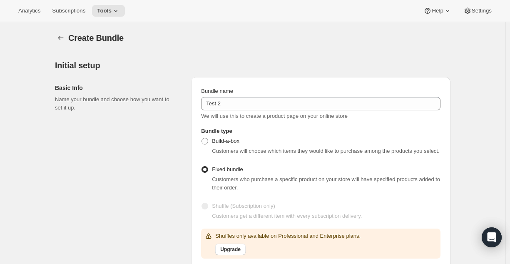
click at [272, 147] on div "Customers will choose which items they would like to purchase among the product…" at bounding box center [326, 151] width 228 height 8
click at [225, 141] on span "Build-a-box" at bounding box center [225, 141] width 27 height 6
click at [202, 138] on input "Build-a-box" at bounding box center [201, 138] width 0 height 0
radio input "true"
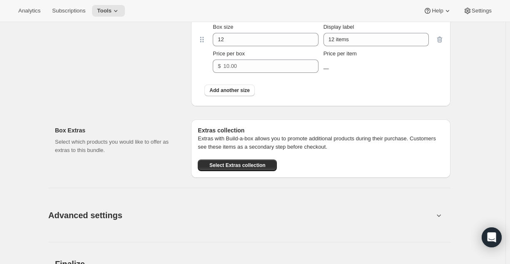
scroll to position [976, 0]
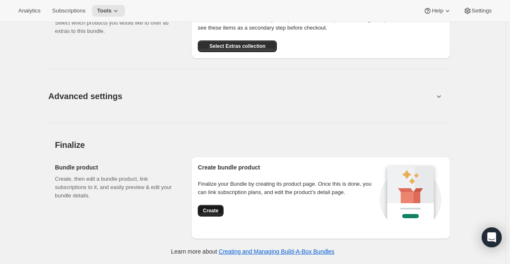
click at [222, 205] on button "Create" at bounding box center [210, 211] width 25 height 12
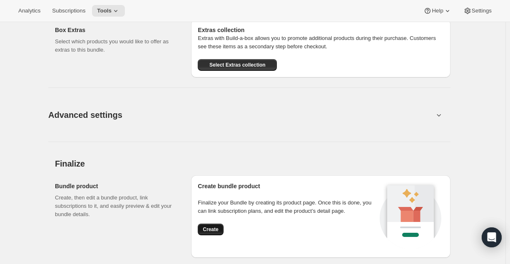
scroll to position [996, 0]
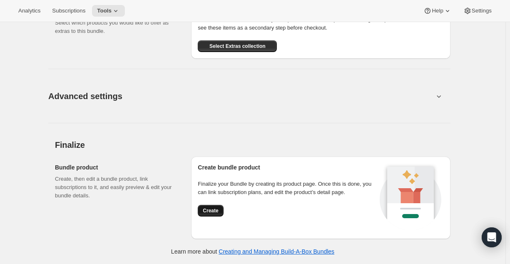
click at [222, 205] on button "Create" at bounding box center [210, 211] width 25 height 12
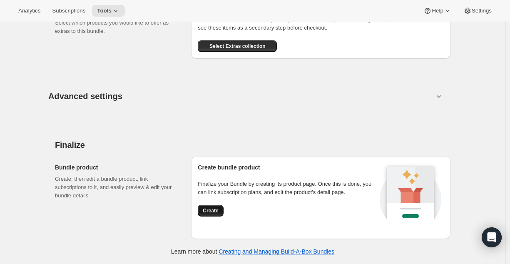
click at [222, 205] on button "Create" at bounding box center [210, 211] width 25 height 12
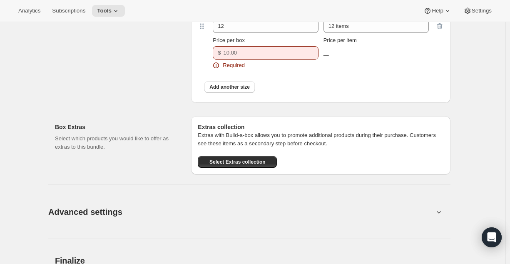
scroll to position [873, 0]
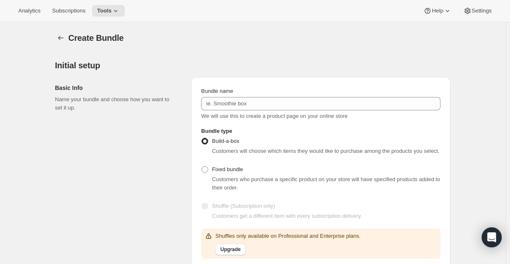
click at [243, 94] on div "Bundle name" at bounding box center [320, 91] width 239 height 8
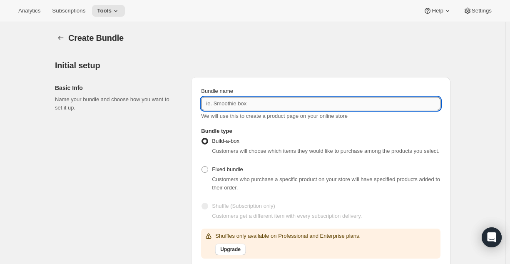
click at [238, 102] on input "Bundle name" at bounding box center [320, 103] width 239 height 13
type input "Test"
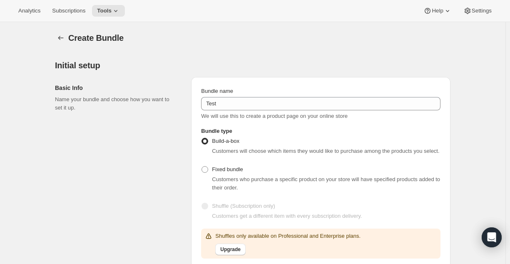
click at [239, 64] on h2 "Initial setup" at bounding box center [252, 65] width 395 height 10
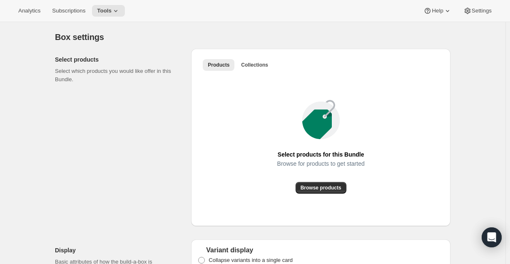
scroll to position [423, 0]
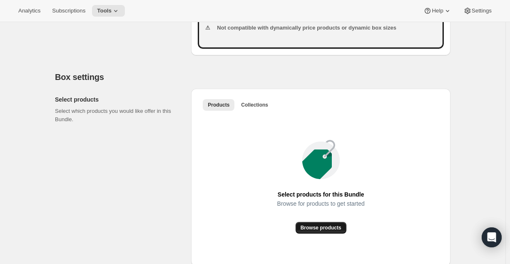
click at [318, 231] on span "Browse products" at bounding box center [320, 227] width 41 height 7
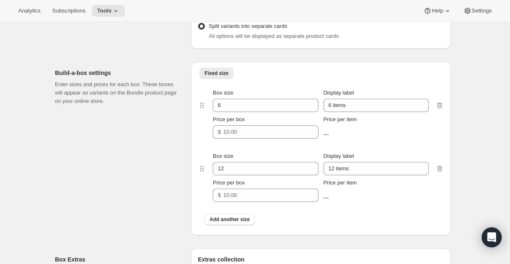
scroll to position [1167, 0]
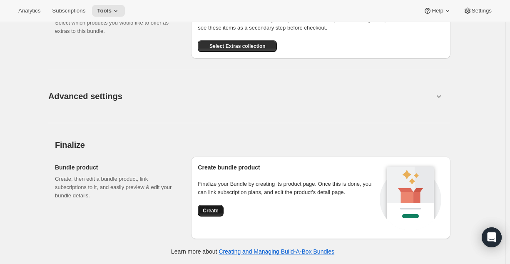
click at [213, 211] on span "Create" at bounding box center [210, 210] width 15 height 7
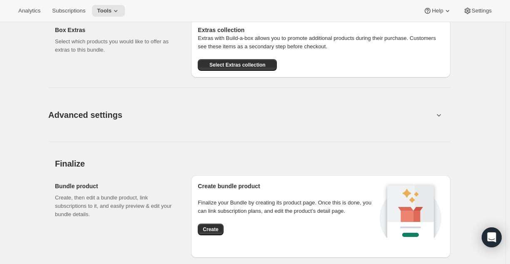
scroll to position [1187, 0]
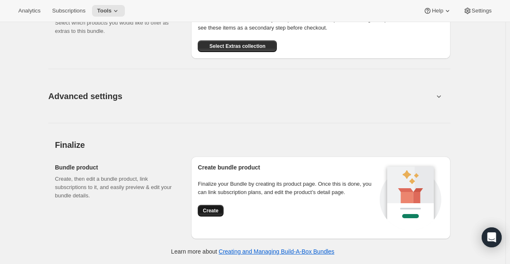
click at [218, 213] on span "Create" at bounding box center [210, 210] width 15 height 7
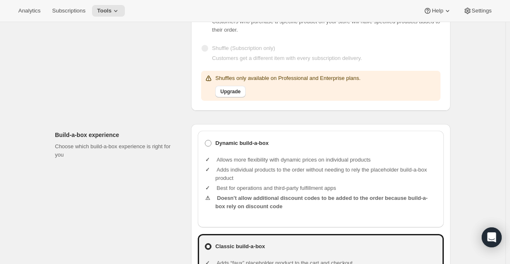
scroll to position [161, 0]
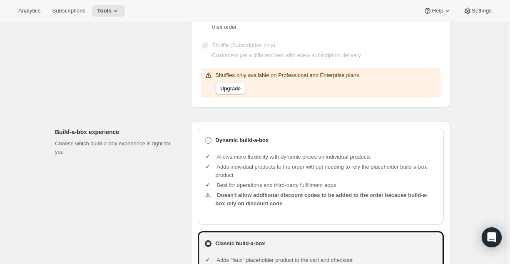
click at [223, 144] on b "Dynamic build-a-box" at bounding box center [241, 140] width 53 height 8
click at [205, 137] on input "Dynamic build-a-box" at bounding box center [205, 137] width 0 height 0
radio input "true"
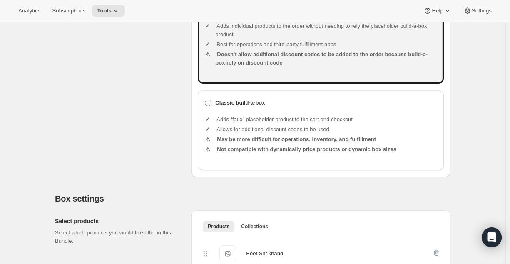
scroll to position [300, 0]
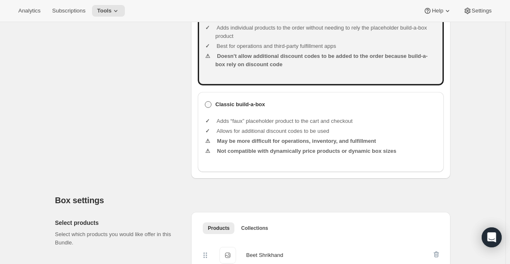
click at [239, 104] on b "Classic build-a-box" at bounding box center [240, 104] width 50 height 6
click at [205, 102] on input "Classic build-a-box" at bounding box center [205, 101] width 0 height 0
radio input "true"
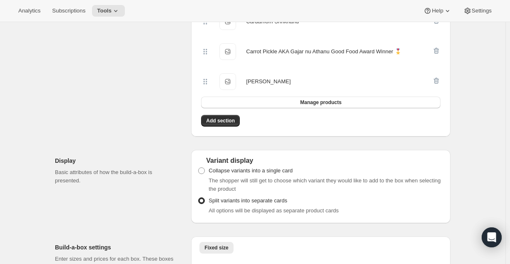
scroll to position [744, 0]
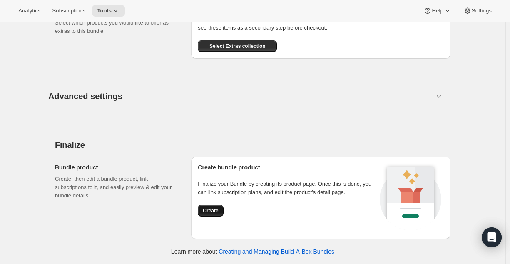
click at [219, 206] on button "Create" at bounding box center [210, 211] width 25 height 12
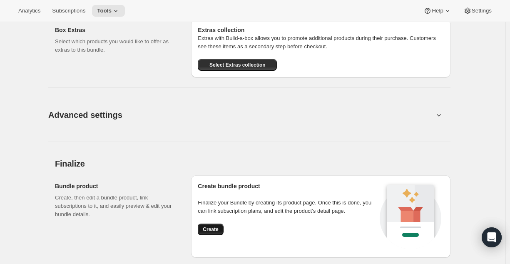
scroll to position [1187, 0]
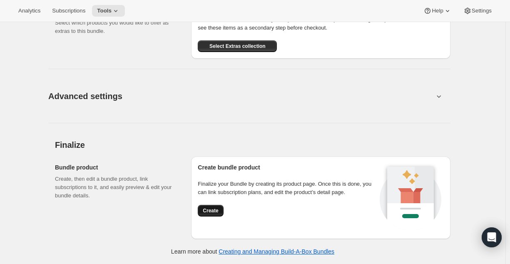
click at [219, 206] on button "Create" at bounding box center [210, 211] width 25 height 12
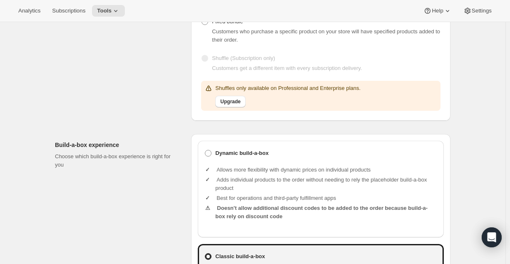
scroll to position [153, 0]
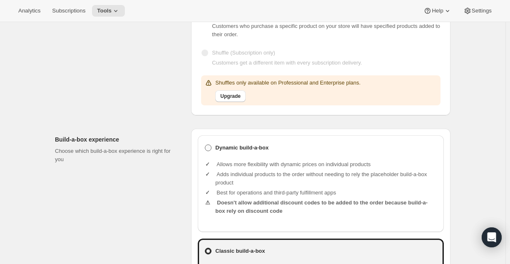
click at [223, 149] on b "Dynamic build-a-box" at bounding box center [241, 148] width 53 height 8
click at [205, 145] on input "Dynamic build-a-box" at bounding box center [205, 144] width 0 height 0
radio input "true"
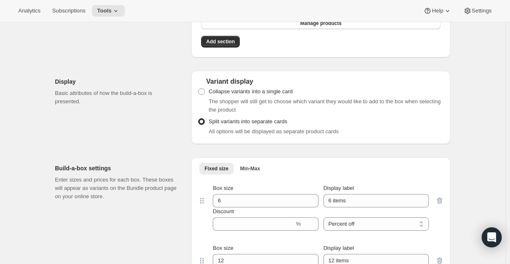
scroll to position [1160, 0]
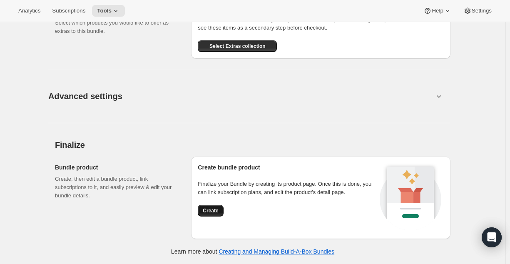
click at [213, 215] on button "Create" at bounding box center [210, 211] width 25 height 12
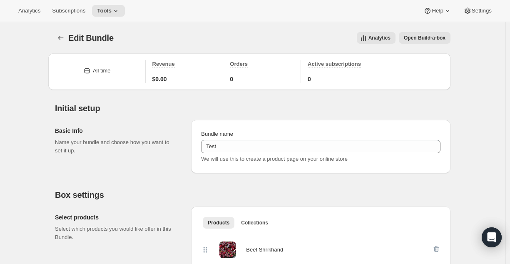
click at [411, 37] on span "Open Build-a-box" at bounding box center [425, 38] width 42 height 7
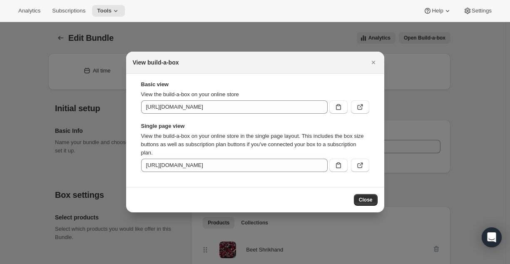
click at [357, 115] on div "Basic view View the build-a-box on your online store https://d6ca80-4.myshopify…" at bounding box center [255, 126] width 228 height 92
click at [363, 106] on icon ":r39:" at bounding box center [360, 107] width 8 height 8
click at [373, 65] on icon "Close" at bounding box center [373, 62] width 8 height 8
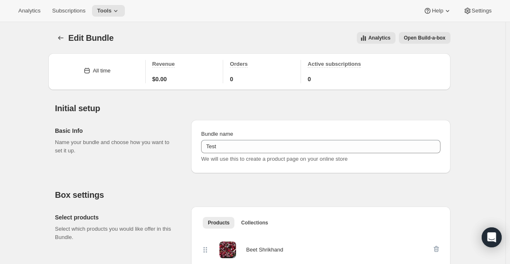
click at [420, 37] on span "Open Build-a-box" at bounding box center [425, 38] width 42 height 7
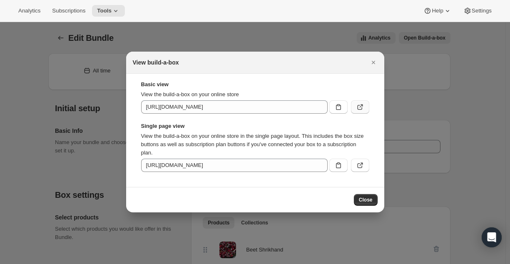
click at [351, 105] on button ":r39:" at bounding box center [360, 106] width 18 height 13
click at [361, 109] on icon ":r39:" at bounding box center [359, 107] width 5 height 5
click at [373, 64] on icon "Close" at bounding box center [373, 62] width 8 height 8
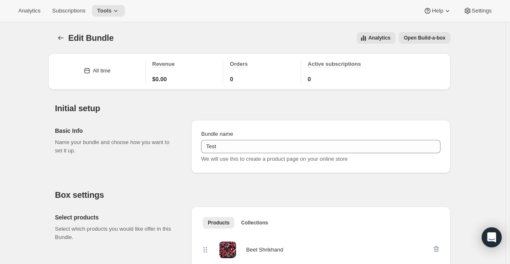
click at [428, 36] on span "Open Build-a-box" at bounding box center [425, 38] width 42 height 7
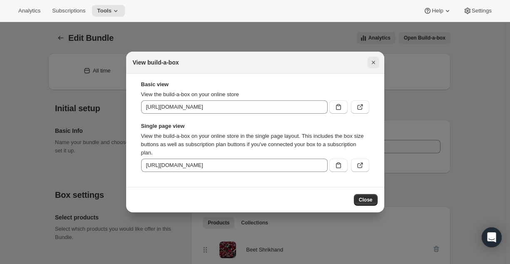
click at [374, 63] on icon "Close" at bounding box center [372, 62] width 3 height 3
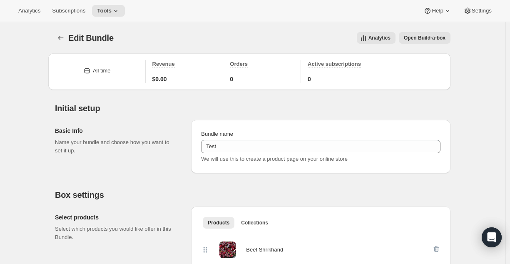
click at [429, 39] on span "Open Build-a-box" at bounding box center [425, 38] width 42 height 7
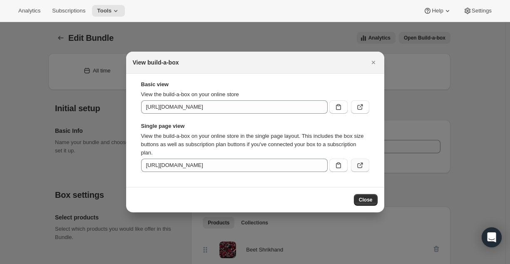
click at [359, 166] on icon ":r39:" at bounding box center [360, 165] width 8 height 8
click at [362, 107] on icon ":r39:" at bounding box center [360, 107] width 8 height 8
click at [369, 62] on icon "Close" at bounding box center [373, 62] width 8 height 8
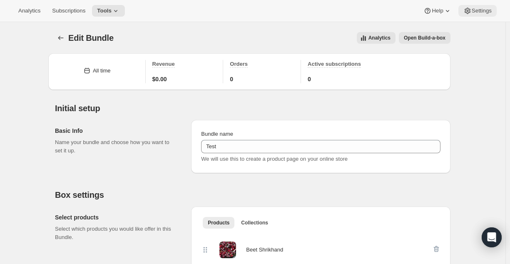
click at [464, 13] on icon at bounding box center [467, 11] width 8 height 8
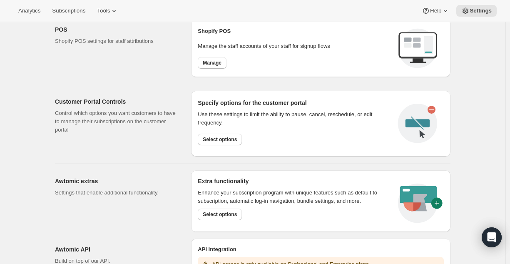
scroll to position [350, 0]
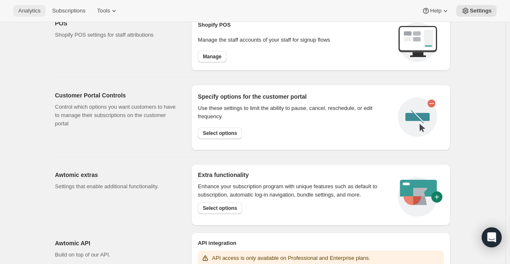
click at [25, 10] on span "Analytics" at bounding box center [29, 10] width 22 height 7
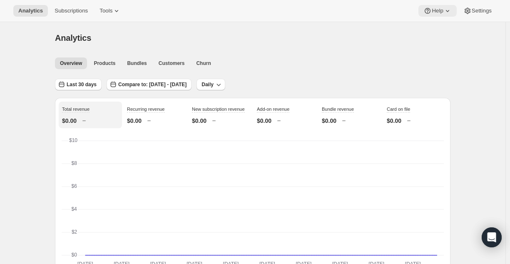
click at [448, 9] on icon at bounding box center [447, 11] width 8 height 8
click at [447, 33] on button "Setup guide" at bounding box center [437, 27] width 34 height 13
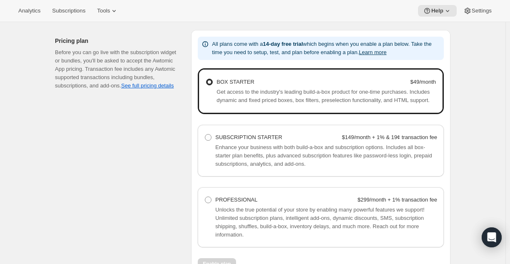
scroll to position [529, 0]
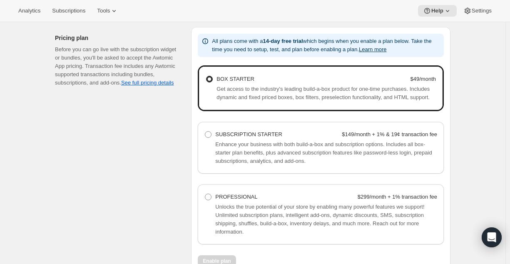
click at [257, 155] on span "Enhance your business with both build-a-box and subscription options. Includes …" at bounding box center [323, 152] width 216 height 23
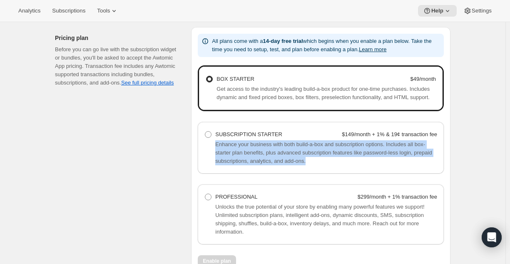
click at [257, 155] on span "Enhance your business with both build-a-box and subscription options. Includes …" at bounding box center [323, 152] width 216 height 23
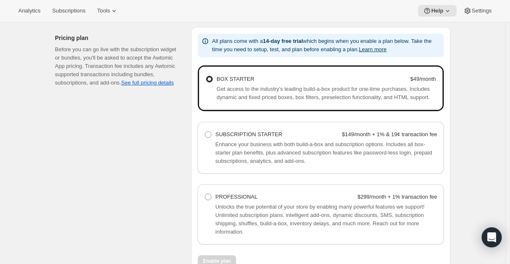
click at [266, 209] on span "Unlocks the true potential of your store by enabling many powerful features we …" at bounding box center [319, 219] width 209 height 31
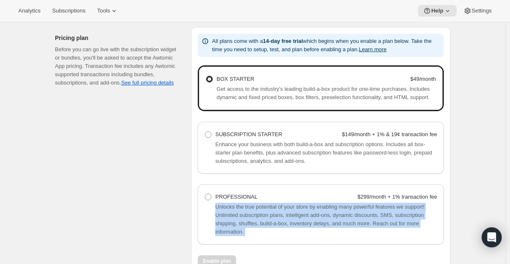
click at [266, 209] on span "Unlocks the true potential of your store by enabling many powerful features we …" at bounding box center [319, 219] width 209 height 31
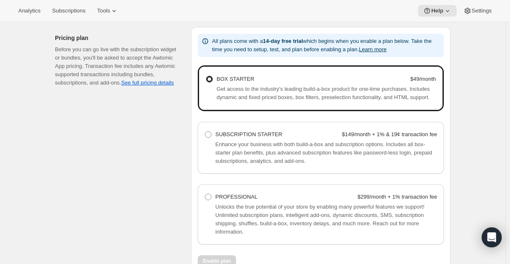
click at [89, 65] on div "Before you can go live with the subscription widget or bundles, you'll be asked…" at bounding box center [116, 66] width 123 height 42
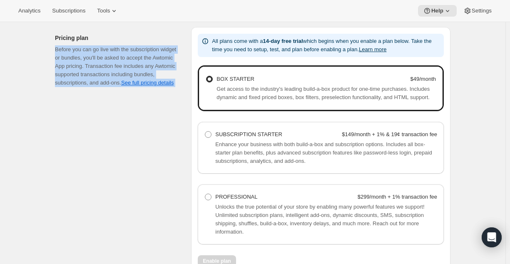
click at [89, 65] on div "Before you can go live with the subscription widget or bundles, you'll be asked…" at bounding box center [116, 66] width 123 height 42
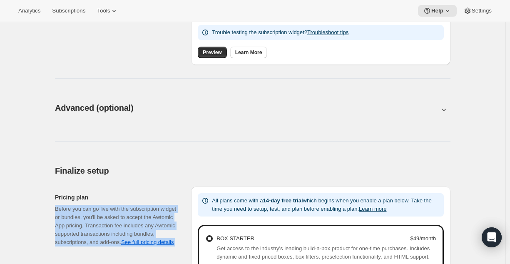
scroll to position [368, 0]
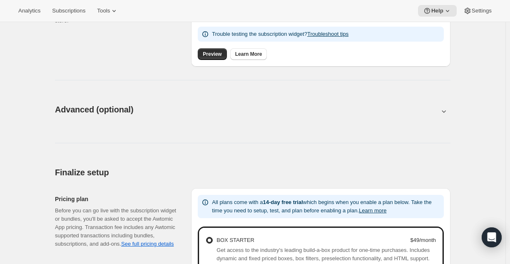
click at [295, 116] on div "Advanced (optional). This page is ready Advanced (optional)" at bounding box center [252, 110] width 395 height 32
click at [441, 112] on button at bounding box center [252, 111] width 395 height 9
type input "<div style="text-align: center"> <hr> <br/><h3>Having issues managing your subs…"
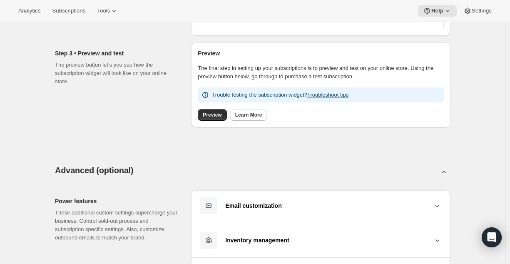
scroll to position [297, 0]
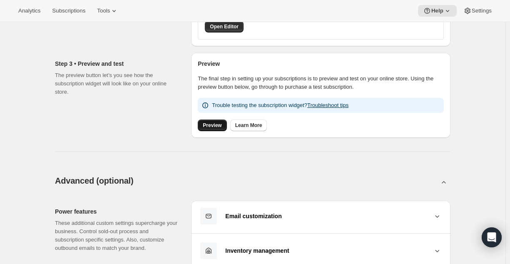
click at [215, 129] on link "Preview" at bounding box center [212, 125] width 29 height 12
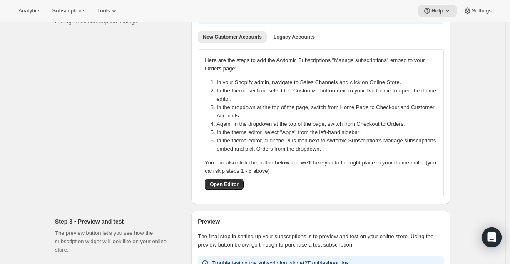
scroll to position [0, 0]
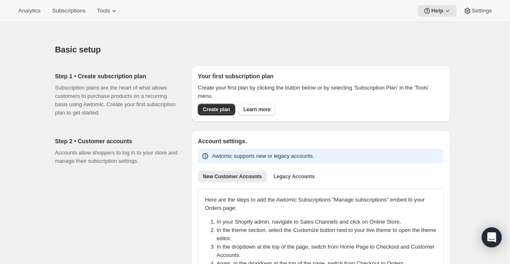
click at [287, 168] on div "New Customer Accounts Legacy Accounts More views New Customer Accounts Legacy A…" at bounding box center [321, 176] width 256 height 18
click at [286, 176] on span "Legacy Accounts" at bounding box center [293, 176] width 41 height 7
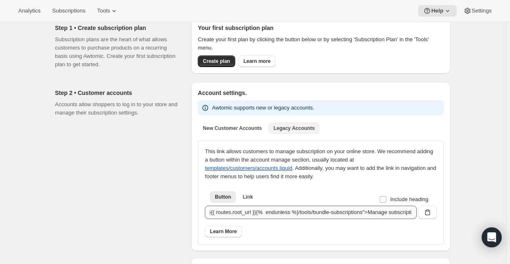
scroll to position [0, 176]
click at [393, 199] on span "Include heading" at bounding box center [409, 199] width 38 height 6
click at [386, 199] on input "Include heading" at bounding box center [383, 199] width 7 height 7
checkbox input "true"
type input "<h2>Subscriptions</h2><a class="btn btn--small" href="{% unless routes.root_url…"
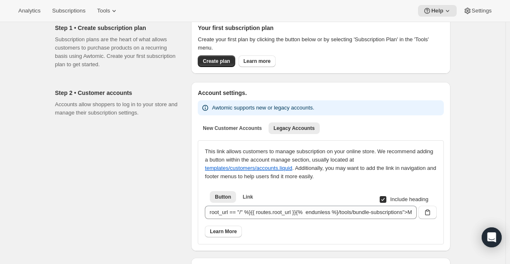
click at [393, 199] on span "Include heading" at bounding box center [409, 199] width 38 height 6
click at [386, 199] on input "Include heading" at bounding box center [383, 199] width 7 height 7
checkbox input "false"
type input "<a class="btn btn--small" href="{% unless routes.root_url == "/" %}{{ routes.ro…"
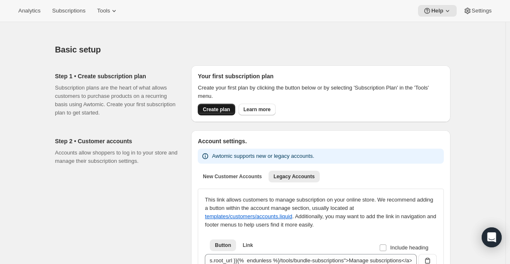
click at [221, 109] on span "Create plan" at bounding box center [216, 109] width 27 height 7
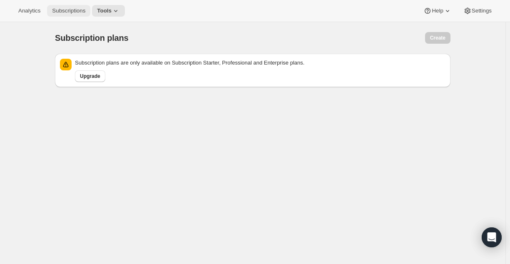
click at [82, 9] on span "Subscriptions" at bounding box center [68, 10] width 33 height 7
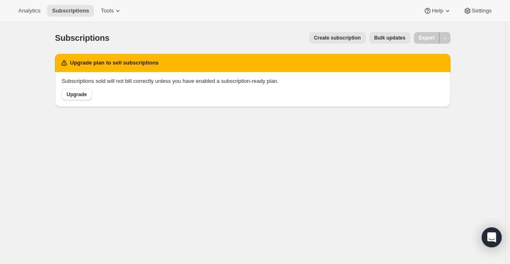
click at [390, 33] on button "Bulk updates" at bounding box center [389, 38] width 41 height 12
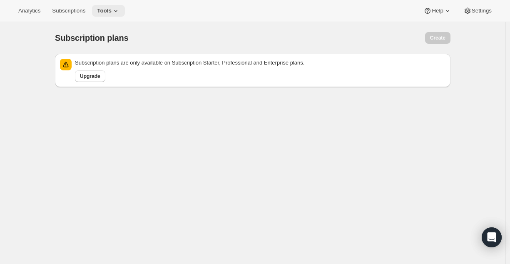
click at [109, 12] on span "Tools" at bounding box center [104, 10] width 15 height 7
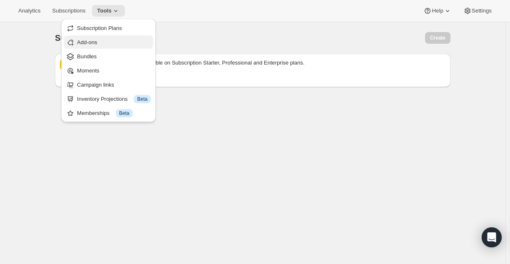
click at [92, 38] on span "Add-ons" at bounding box center [114, 42] width 74 height 8
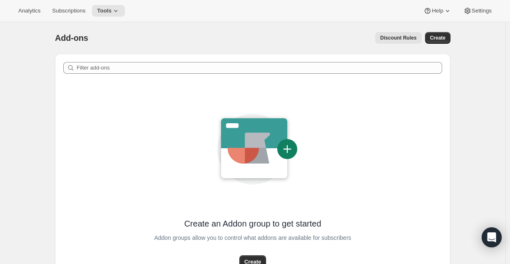
scroll to position [78, 0]
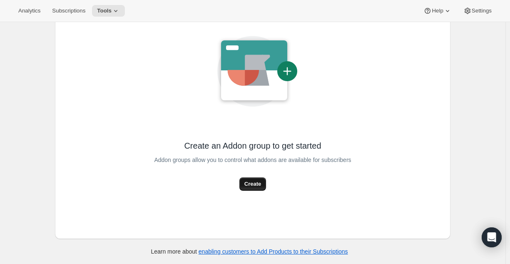
click at [247, 184] on span "Create" at bounding box center [252, 184] width 17 height 8
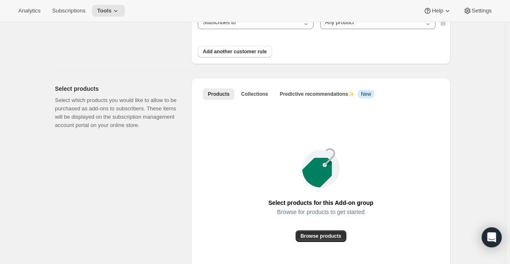
scroll to position [303, 0]
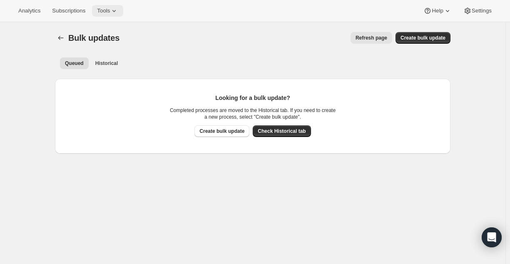
click at [111, 12] on icon at bounding box center [114, 11] width 8 height 8
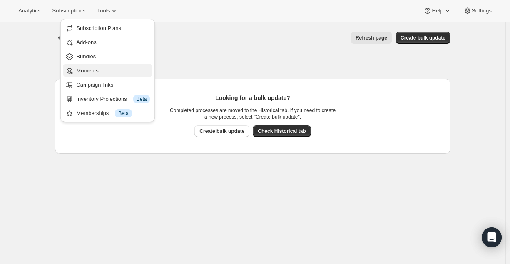
click at [113, 72] on span "Moments" at bounding box center [113, 71] width 74 height 8
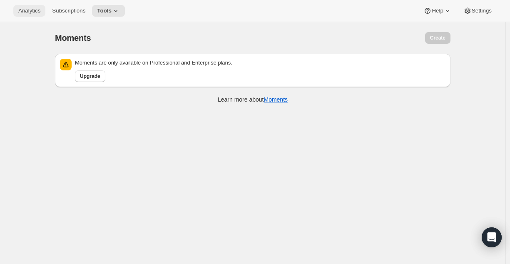
click at [35, 15] on button "Analytics" at bounding box center [29, 11] width 32 height 12
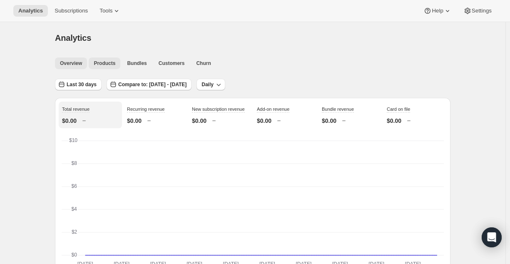
click at [116, 57] on button "Products" at bounding box center [105, 63] width 32 height 12
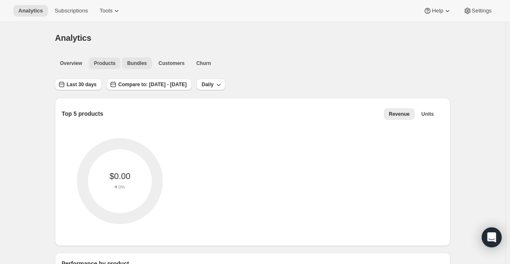
click at [140, 59] on button "Bundles" at bounding box center [137, 63] width 30 height 12
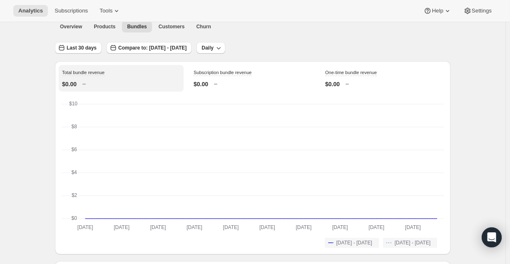
scroll to position [33, 0]
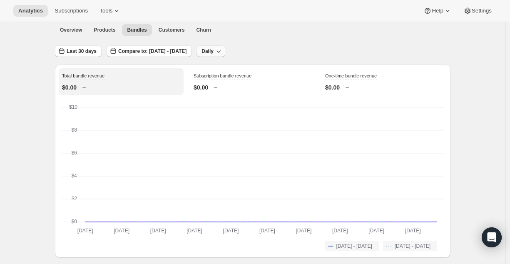
click at [225, 45] on button "Daily" at bounding box center [210, 51] width 29 height 12
drag, startPoint x: 248, startPoint y: 30, endPoint x: 171, endPoint y: 27, distance: 76.7
click at [171, 27] on ul "Overview Products Bundles Customers Churn More views" at bounding box center [250, 30] width 394 height 12
click at [171, 27] on span "Customers" at bounding box center [172, 30] width 26 height 7
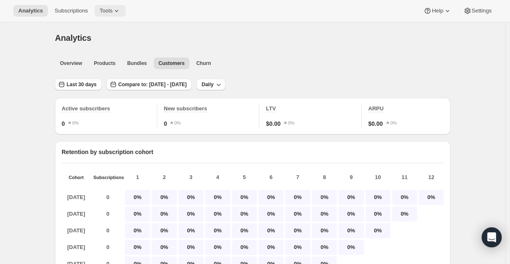
click at [106, 8] on span "Tools" at bounding box center [105, 10] width 13 height 7
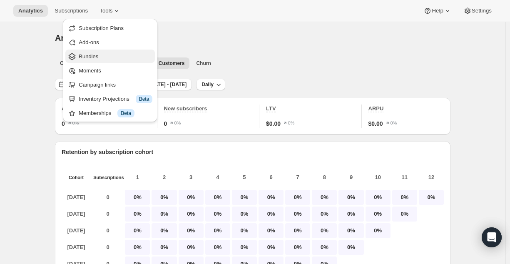
click at [98, 50] on button "Bundles" at bounding box center [109, 56] width 89 height 13
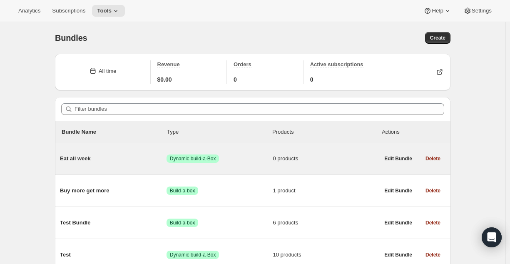
scroll to position [39, 0]
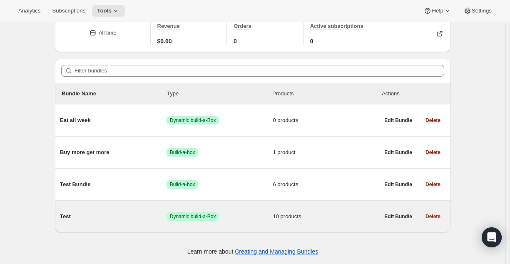
click at [256, 209] on div "Test Success Dynamic build-a-Box 10 products" at bounding box center [219, 217] width 319 height 22
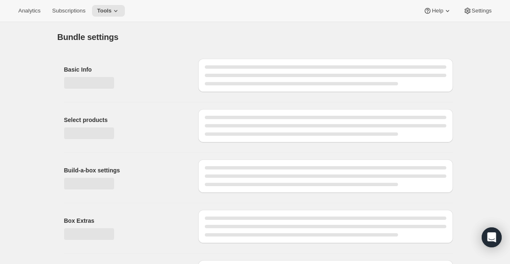
type input "Test"
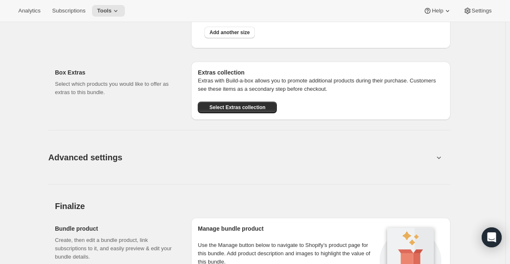
scroll to position [797, 0]
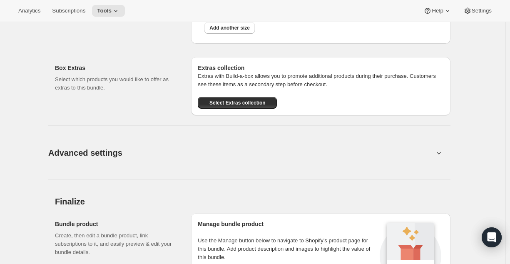
click at [237, 156] on button "Advanced settings" at bounding box center [240, 153] width 395 height 32
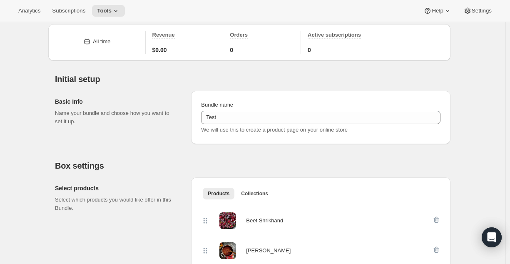
scroll to position [3, 0]
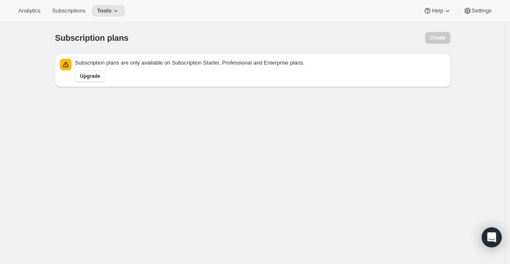
click at [112, 2] on div "Analytics Subscriptions Tools Help Settings" at bounding box center [255, 11] width 510 height 22
click at [112, 10] on icon at bounding box center [116, 11] width 8 height 8
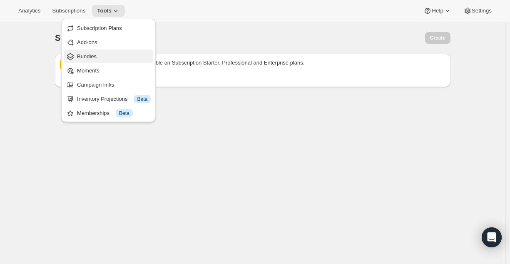
click at [101, 55] on span "Bundles" at bounding box center [114, 56] width 74 height 8
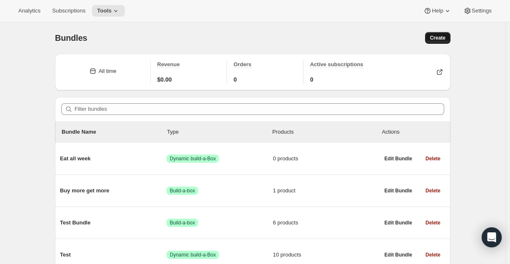
click at [442, 32] on button "Create" at bounding box center [437, 38] width 25 height 12
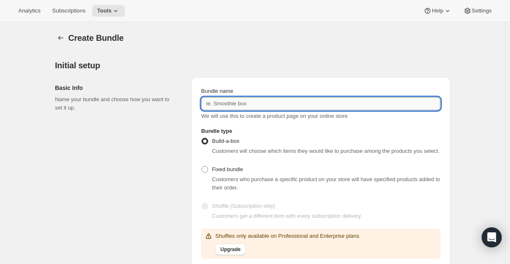
click at [267, 105] on input "Bundle name" at bounding box center [320, 103] width 239 height 13
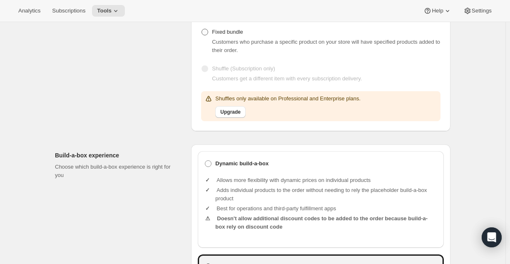
scroll to position [139, 0]
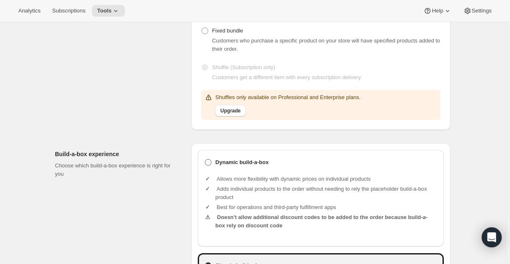
click at [221, 158] on b "Dynamic build-a-box" at bounding box center [241, 162] width 53 height 8
click at [205, 159] on input "Dynamic build-a-box" at bounding box center [205, 159] width 0 height 0
radio input "true"
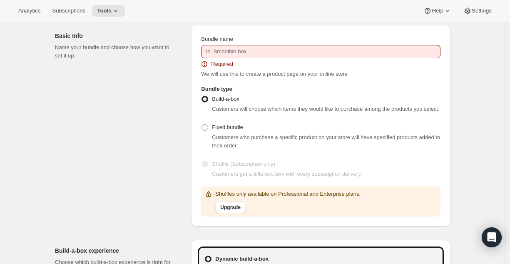
scroll to position [50, 0]
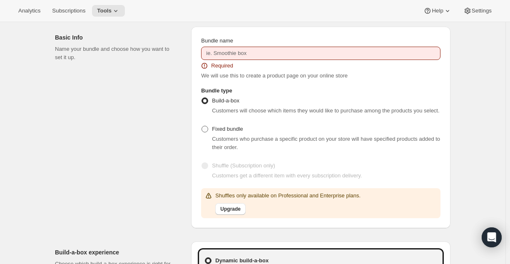
click at [221, 127] on span "Fixed bundle" at bounding box center [227, 129] width 31 height 6
click at [202, 126] on input "Fixed bundle" at bounding box center [201, 126] width 0 height 0
radio input "true"
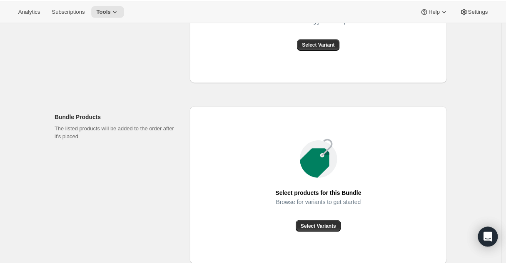
scroll to position [361, 0]
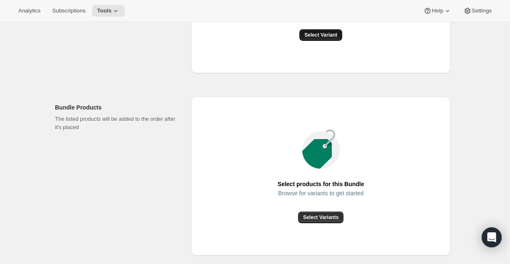
click at [333, 34] on span "Select Variant" at bounding box center [320, 35] width 33 height 7
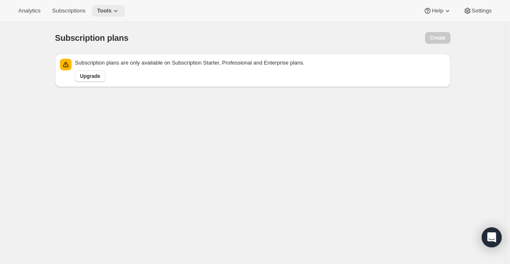
click at [115, 12] on icon at bounding box center [116, 11] width 8 height 8
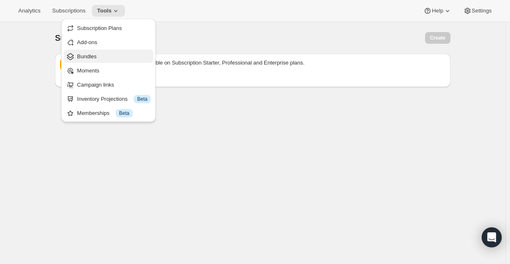
click at [89, 50] on button "Bundles" at bounding box center [108, 56] width 89 height 13
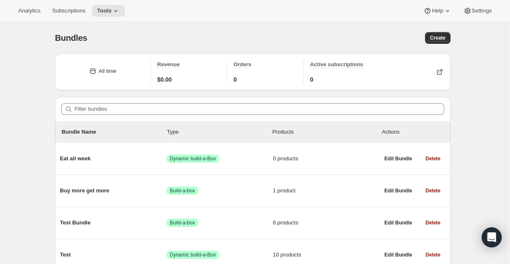
click at [460, 31] on div "Bundles. This page is ready Bundles Create All time Revenue $0.00 Orders 0 Acti…" at bounding box center [252, 162] width 415 height 280
click at [453, 31] on div "Bundles. This page is ready Bundles Create All time Revenue $0.00 Orders 0 Acti…" at bounding box center [252, 162] width 415 height 280
click at [443, 37] on span "Create" at bounding box center [437, 38] width 15 height 7
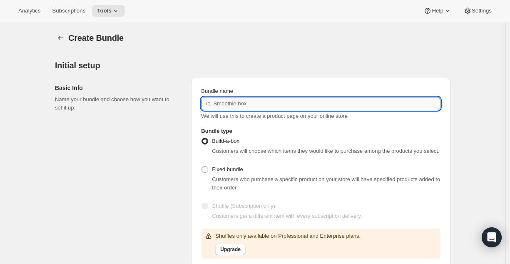
click at [236, 109] on input "Bundle name" at bounding box center [320, 103] width 239 height 13
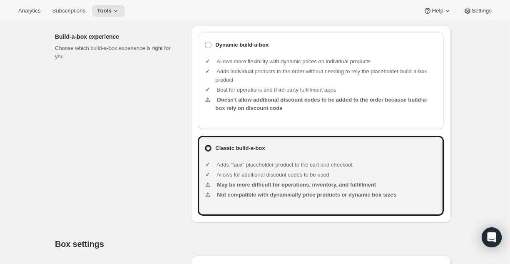
scroll to position [251, 0]
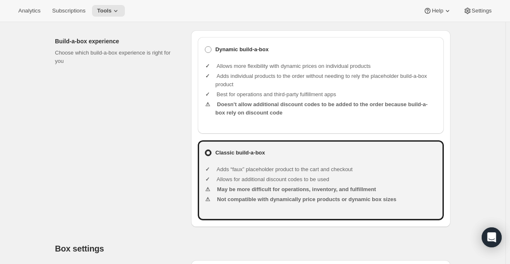
type input "Test sdhd"
click at [239, 64] on li "Allows more flexibility with dynamic prices on individual products" at bounding box center [326, 66] width 222 height 8
click at [241, 53] on b "Dynamic build-a-box" at bounding box center [241, 49] width 53 height 8
click at [205, 47] on input "Dynamic build-a-box" at bounding box center [205, 46] width 0 height 0
radio input "true"
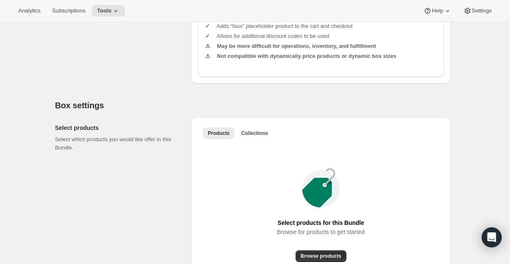
scroll to position [405, 0]
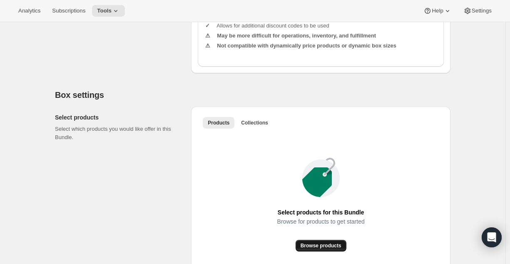
click at [319, 246] on span "Browse products" at bounding box center [320, 245] width 41 height 7
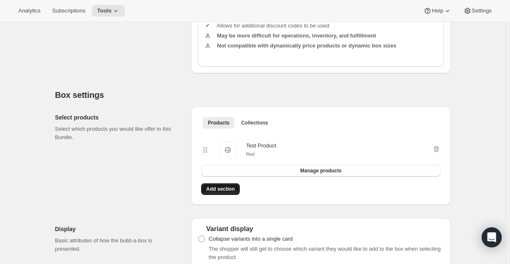
click at [229, 192] on span "Add section" at bounding box center [220, 189] width 29 height 7
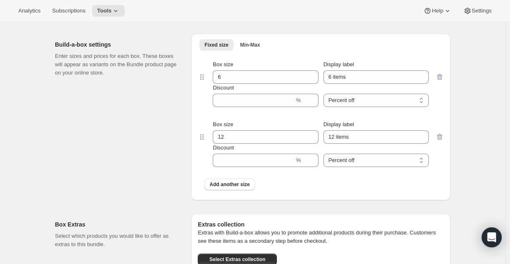
scroll to position [961, 0]
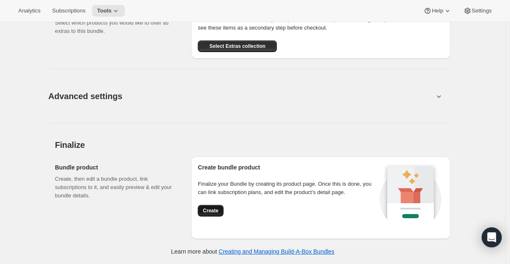
drag, startPoint x: 211, startPoint y: 204, endPoint x: 214, endPoint y: 211, distance: 7.8
click at [214, 211] on div "Create bundle product Finalize your Bundle by creating its product page. Once t…" at bounding box center [287, 197] width 179 height 69
click at [214, 211] on span "Create" at bounding box center [210, 210] width 15 height 7
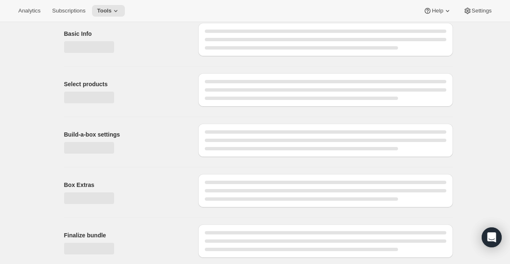
scroll to position [0, 0]
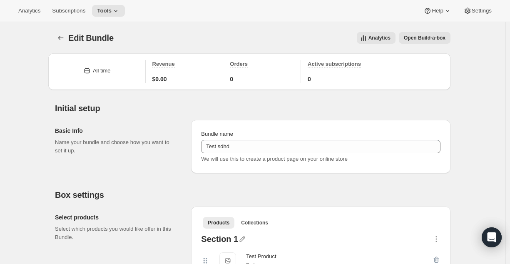
drag, startPoint x: 443, startPoint y: 45, endPoint x: 446, endPoint y: 42, distance: 4.4
click at [446, 42] on div "Edit Bundle. This page is ready Edit Bundle Analytics Open Build-a-box More act…" at bounding box center [252, 38] width 395 height 32
click at [446, 42] on button "Open Build-a-box" at bounding box center [425, 38] width 52 height 12
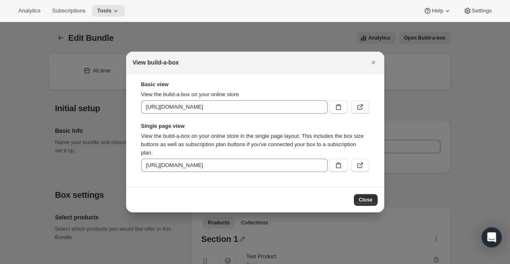
click at [365, 106] on button ":r3k:" at bounding box center [360, 106] width 18 height 13
click at [114, 70] on div at bounding box center [255, 132] width 510 height 264
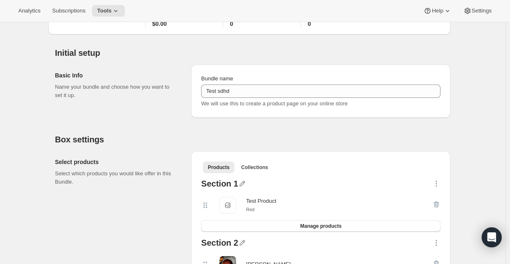
scroll to position [57, 0]
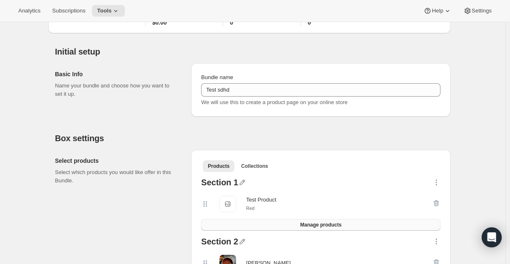
click at [324, 227] on span "Manage products" at bounding box center [320, 224] width 41 height 7
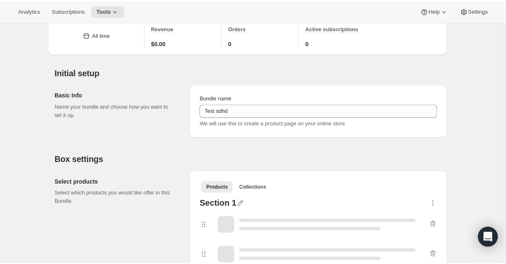
scroll to position [156, 0]
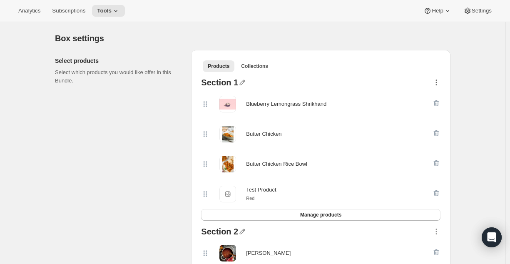
click at [440, 82] on icon "button" at bounding box center [436, 82] width 8 height 8
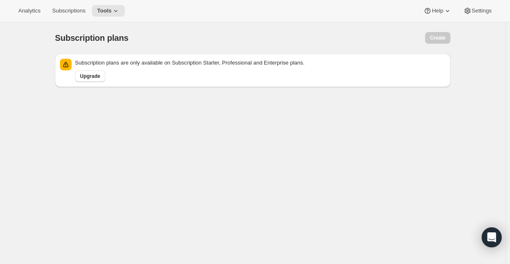
click at [3, 55] on div "Subscription plans. This page is ready Subscription plans Create Subscription p…" at bounding box center [252, 154] width 505 height 264
click at [108, 8] on div "Analytics Subscriptions Tools Help Settings" at bounding box center [255, 11] width 510 height 22
click at [108, 8] on span "Tools" at bounding box center [104, 10] width 15 height 7
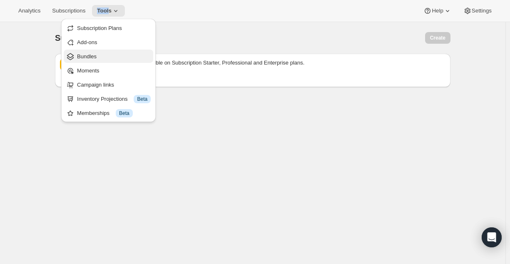
click at [120, 58] on span "Bundles" at bounding box center [114, 56] width 74 height 8
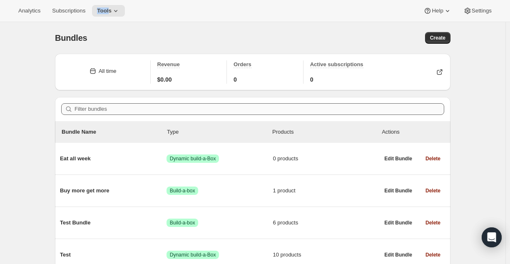
scroll to position [71, 0]
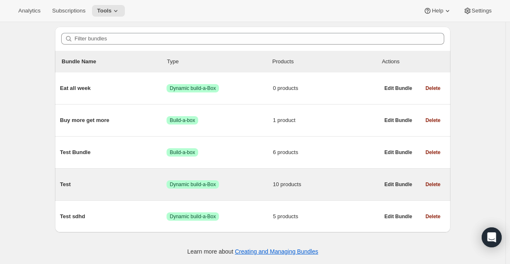
click at [131, 183] on span "Test" at bounding box center [113, 184] width 107 height 8
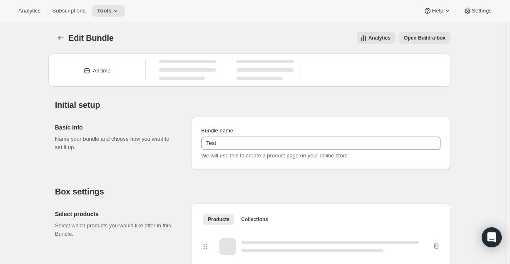
type input "Test"
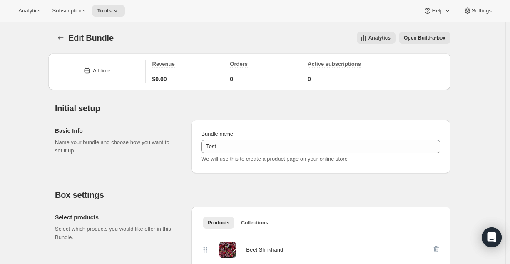
click at [437, 37] on span "Open Build-a-box" at bounding box center [425, 38] width 42 height 7
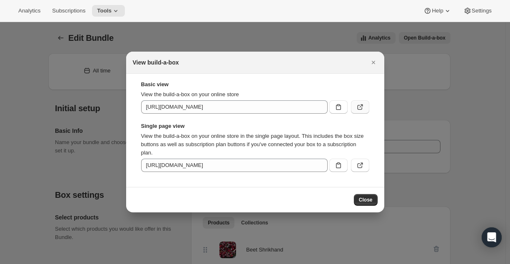
click at [356, 107] on icon ":r2u:" at bounding box center [360, 107] width 8 height 8
click at [370, 65] on icon "Close" at bounding box center [373, 62] width 8 height 8
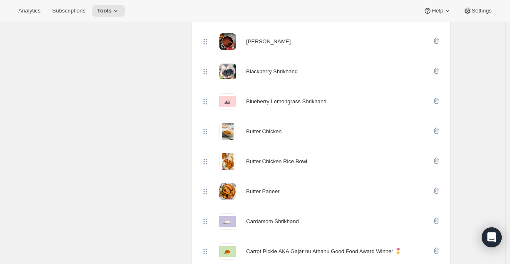
scroll to position [469, 0]
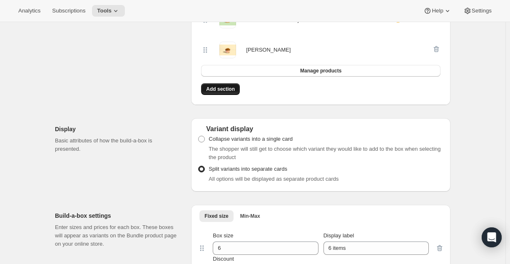
click at [234, 94] on button "Add section" at bounding box center [220, 89] width 39 height 12
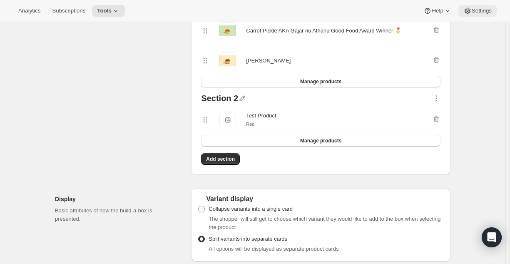
click at [468, 11] on icon at bounding box center [467, 11] width 8 height 8
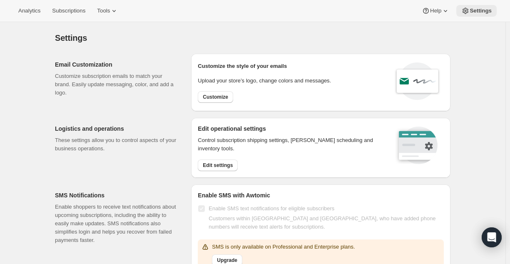
click at [482, 9] on span "Settings" at bounding box center [480, 10] width 22 height 7
click at [473, 9] on span "Settings" at bounding box center [480, 10] width 22 height 7
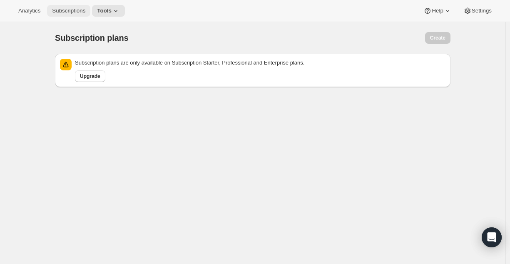
click at [70, 15] on button "Subscriptions" at bounding box center [68, 11] width 43 height 12
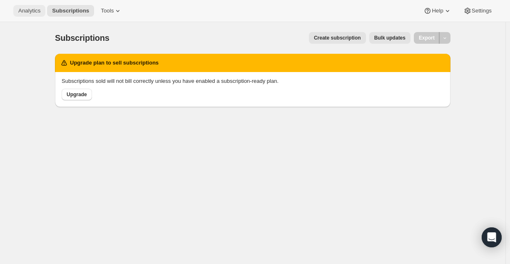
click at [37, 12] on span "Analytics" at bounding box center [29, 10] width 22 height 7
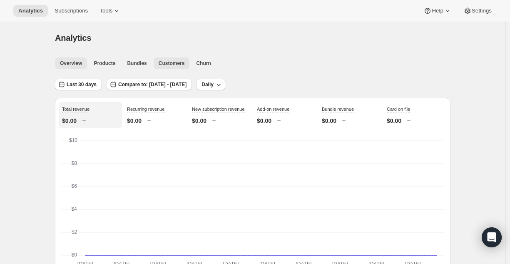
click at [173, 65] on span "Customers" at bounding box center [172, 63] width 26 height 7
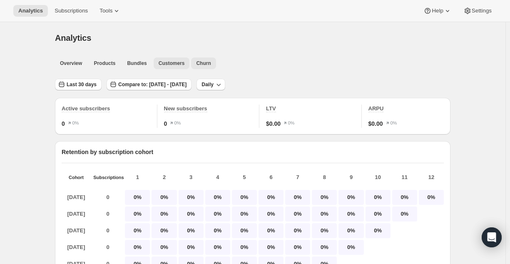
click at [204, 60] on span "Churn" at bounding box center [203, 63] width 15 height 7
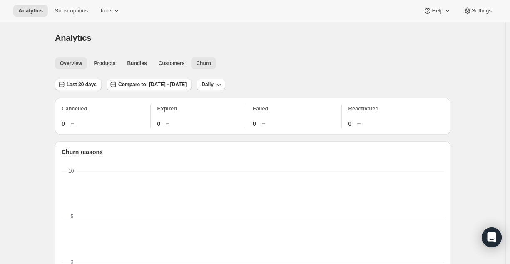
click at [72, 60] on span "Overview" at bounding box center [71, 63] width 22 height 7
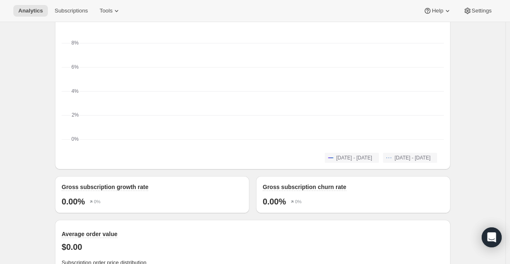
scroll to position [632, 0]
